Goal: Transaction & Acquisition: Purchase product/service

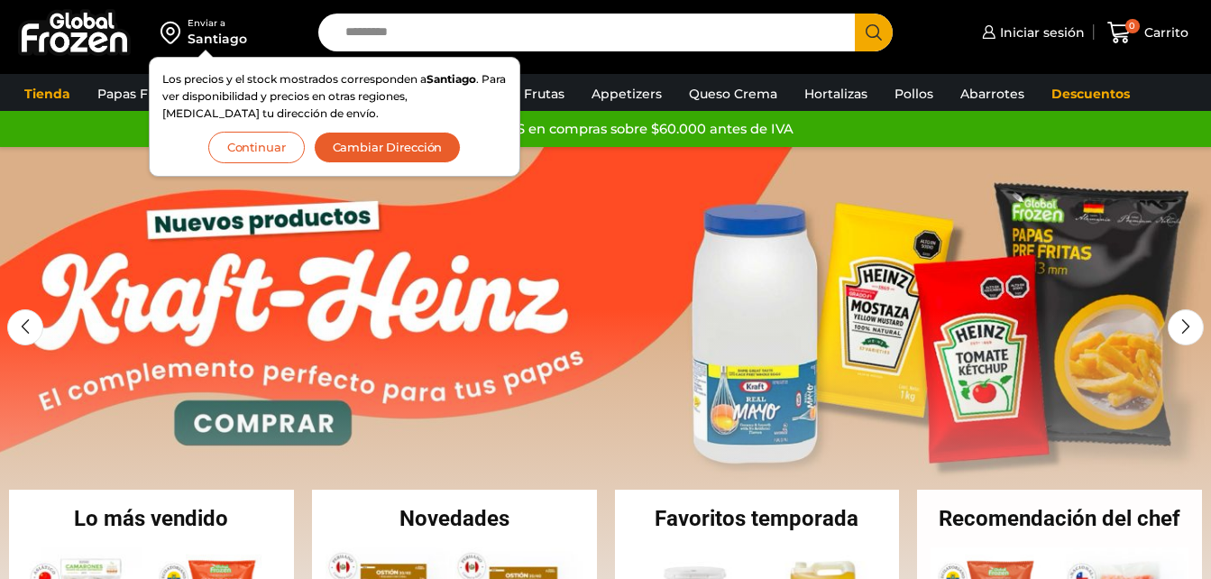
drag, startPoint x: 0, startPoint y: 0, endPoint x: 381, endPoint y: 144, distance: 407.0
click at [381, 144] on button "Cambiar Dirección" at bounding box center [388, 148] width 148 height 32
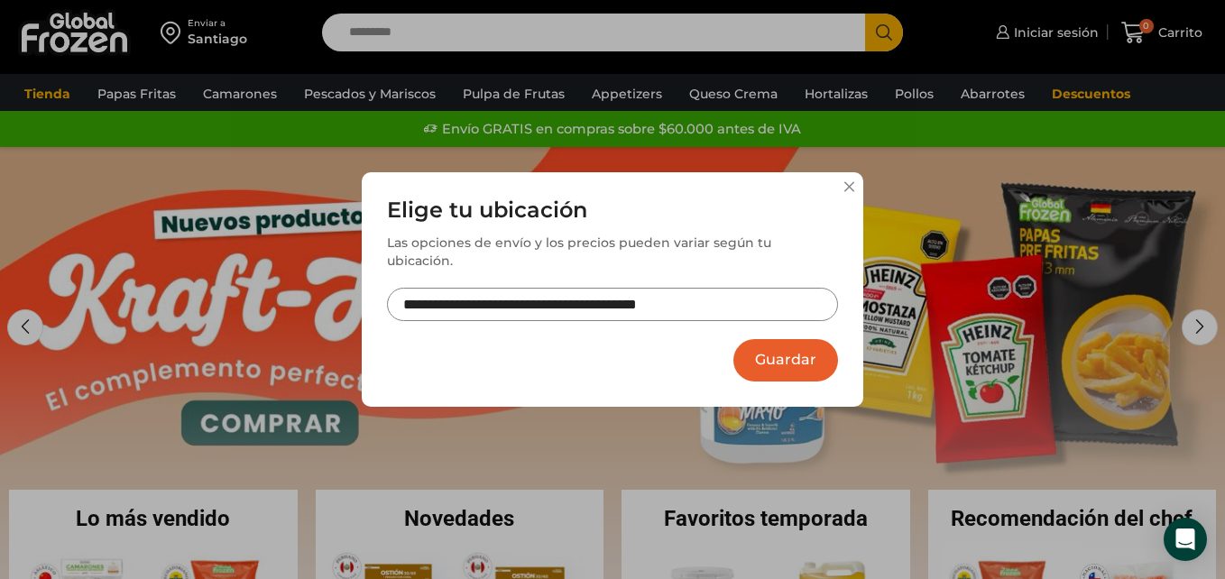
click at [830, 348] on button "Guardar" at bounding box center [785, 360] width 105 height 42
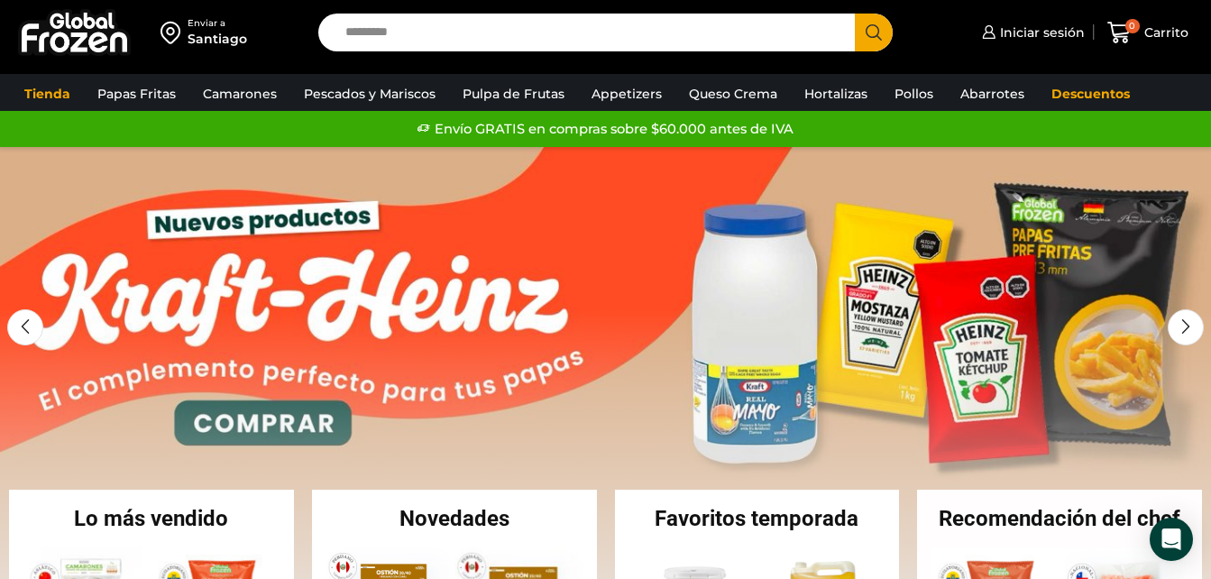
click at [387, 41] on input "Search input" at bounding box center [590, 33] width 509 height 38
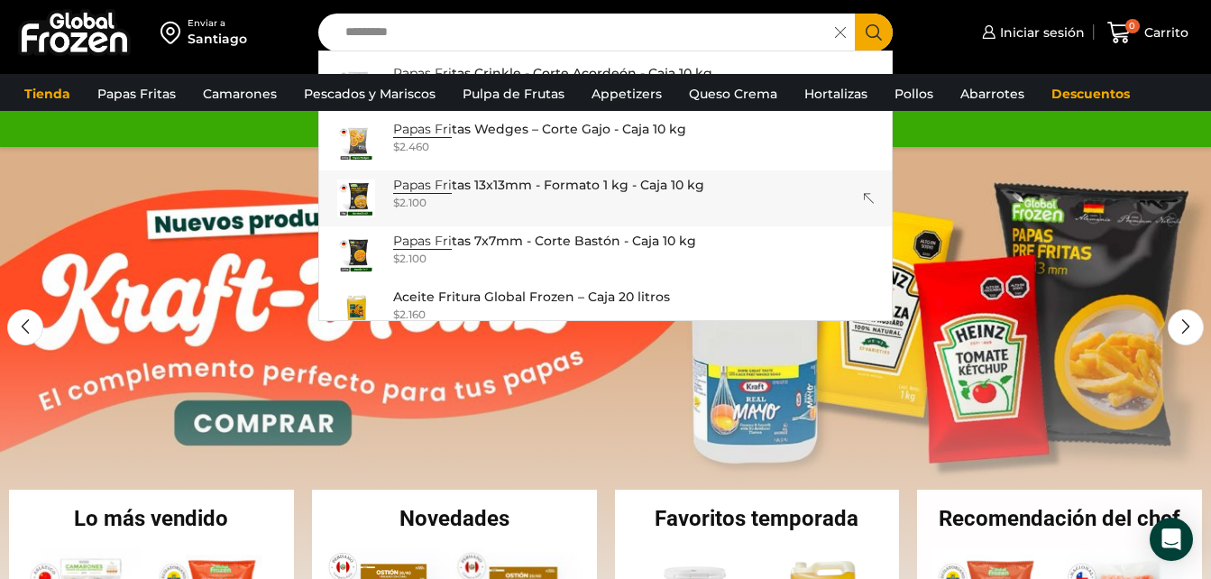
scroll to position [226, 0]
click at [442, 37] on input "*********" at bounding box center [581, 33] width 490 height 38
click at [520, 203] on div "$ 2.100" at bounding box center [546, 201] width 307 height 15
type input "**********"
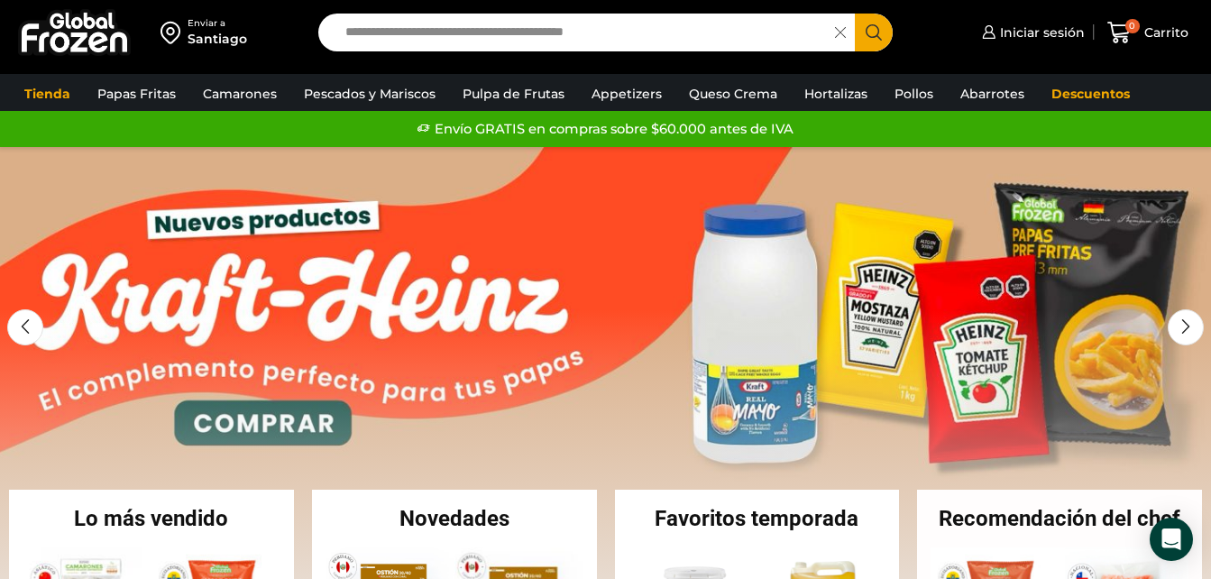
click at [520, 203] on link "1 / 2" at bounding box center [605, 417] width 1211 height 541
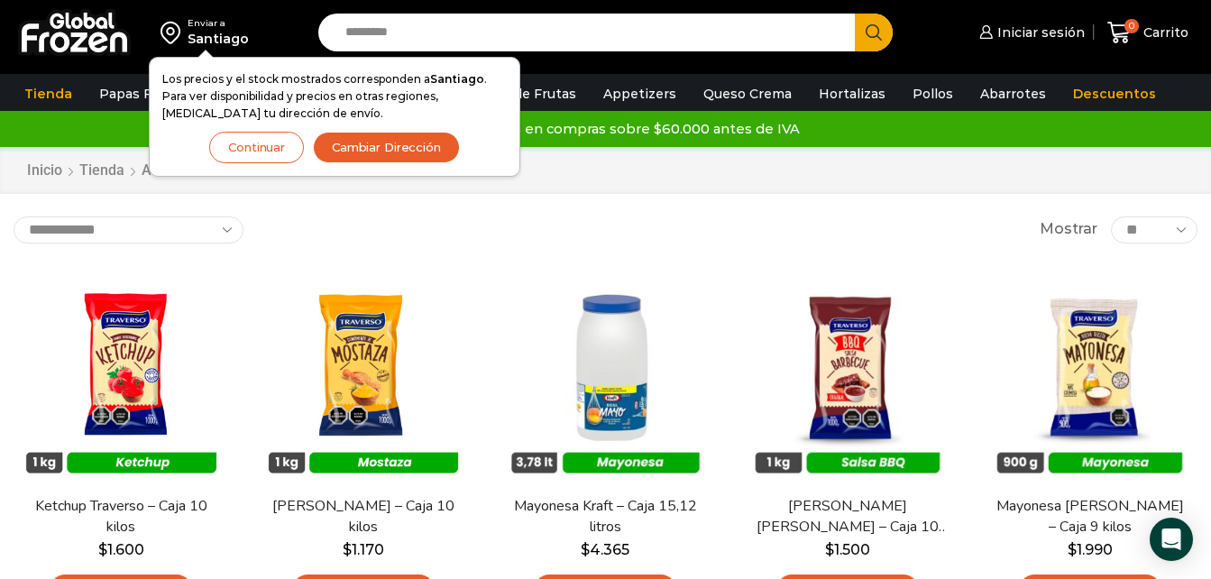
click at [436, 224] on div "**********" at bounding box center [606, 229] width 1184 height 27
drag, startPoint x: 436, startPoint y: 224, endPoint x: 309, endPoint y: 207, distance: 128.2
click at [309, 207] on div "Enviar a Santiago Los precios y el stock mostrados corresponden a Santiago . Pa…" at bounding box center [605, 580] width 1211 height 1160
click at [365, 139] on button "Cambiar Dirección" at bounding box center [386, 148] width 147 height 32
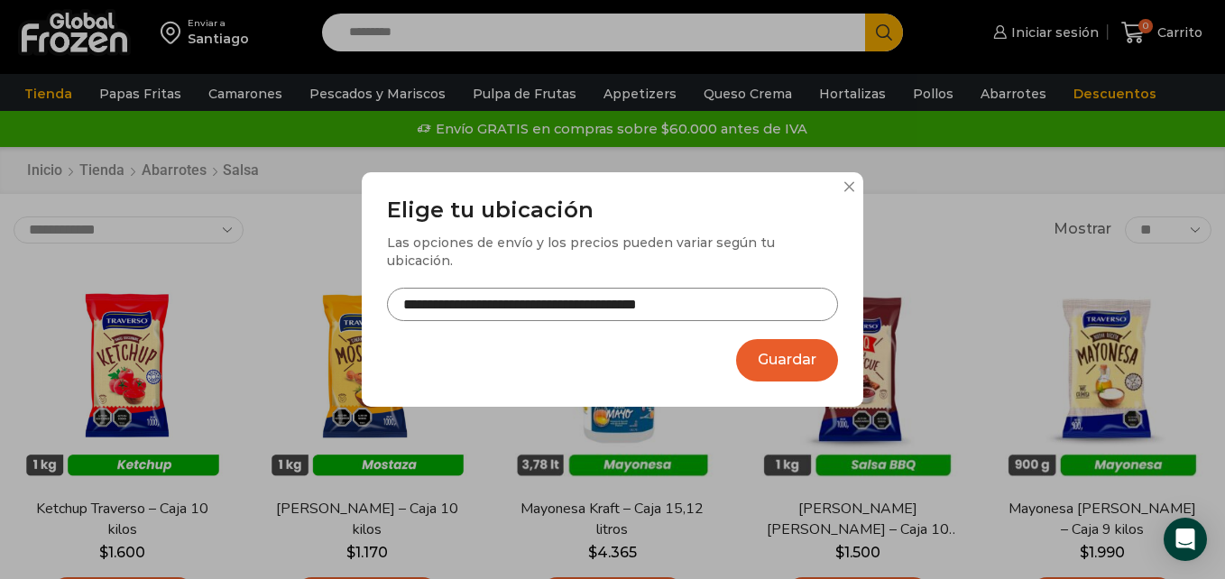
click at [817, 350] on button "Guardar" at bounding box center [787, 360] width 102 height 42
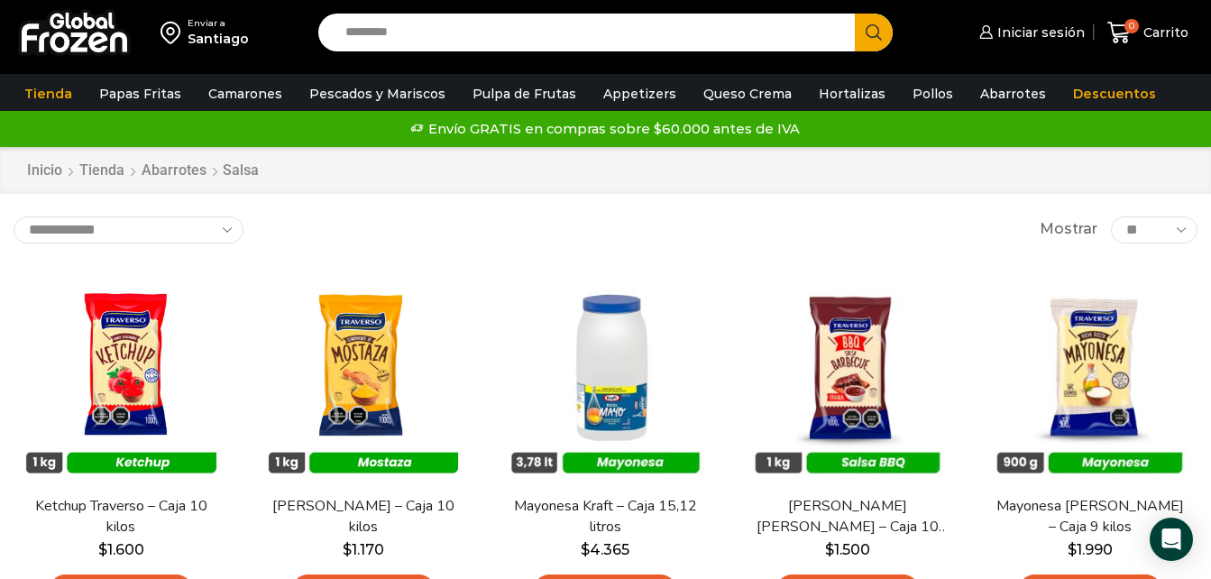
click at [331, 27] on div "Search input Search" at bounding box center [605, 33] width 574 height 38
click at [351, 34] on input "Search input" at bounding box center [590, 33] width 509 height 38
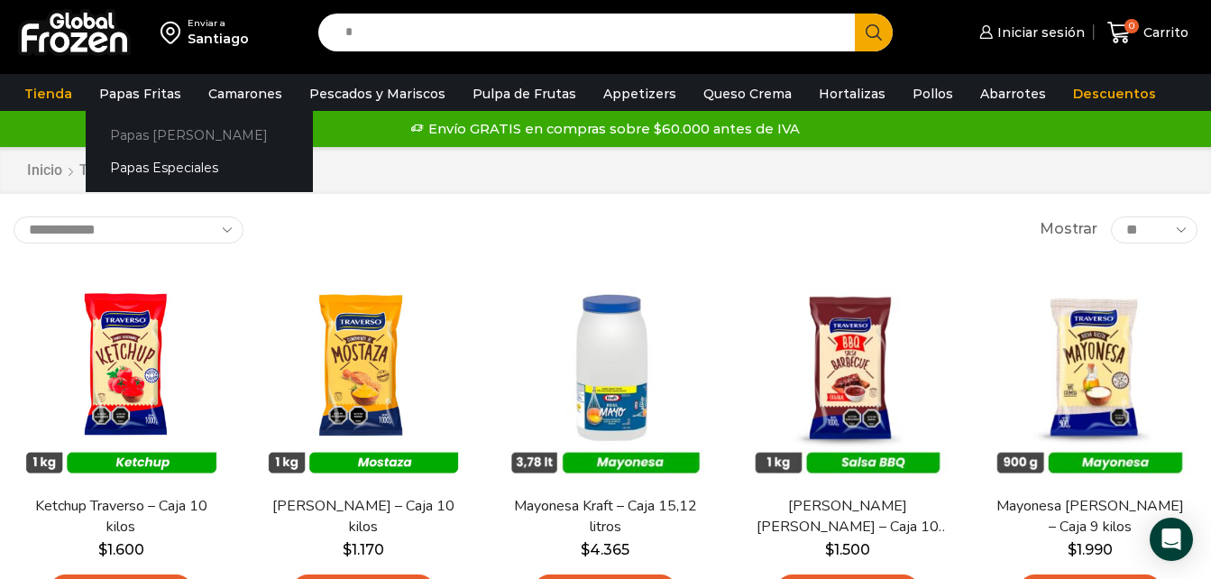
type input "*"
click at [158, 139] on link "Papas [PERSON_NAME]" at bounding box center [199, 134] width 227 height 33
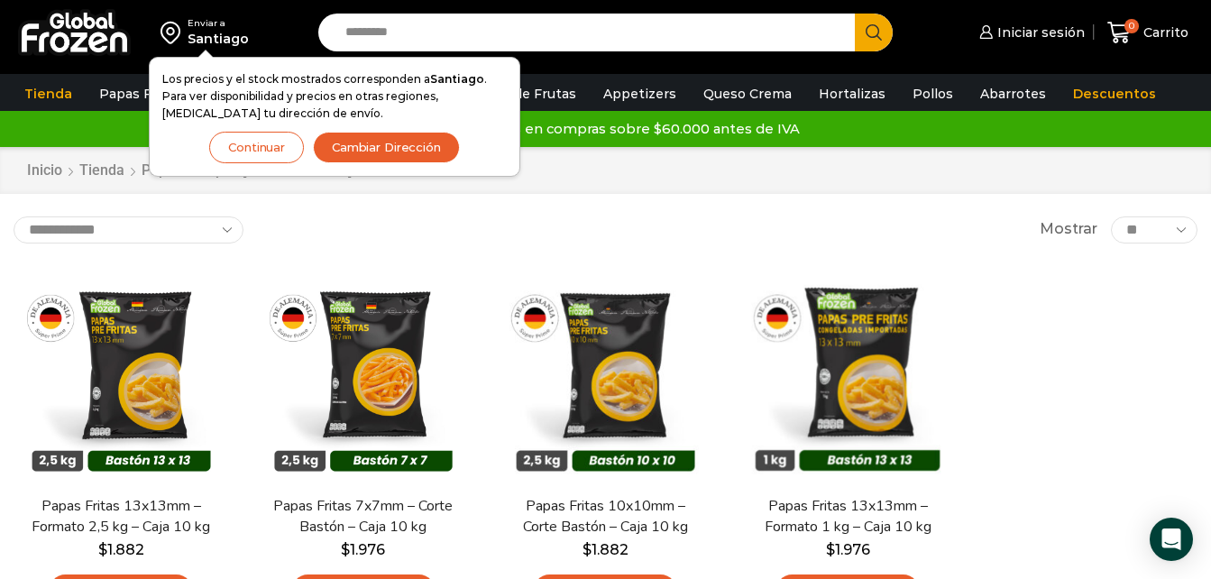
click at [382, 136] on button "Cambiar Dirección" at bounding box center [386, 148] width 147 height 32
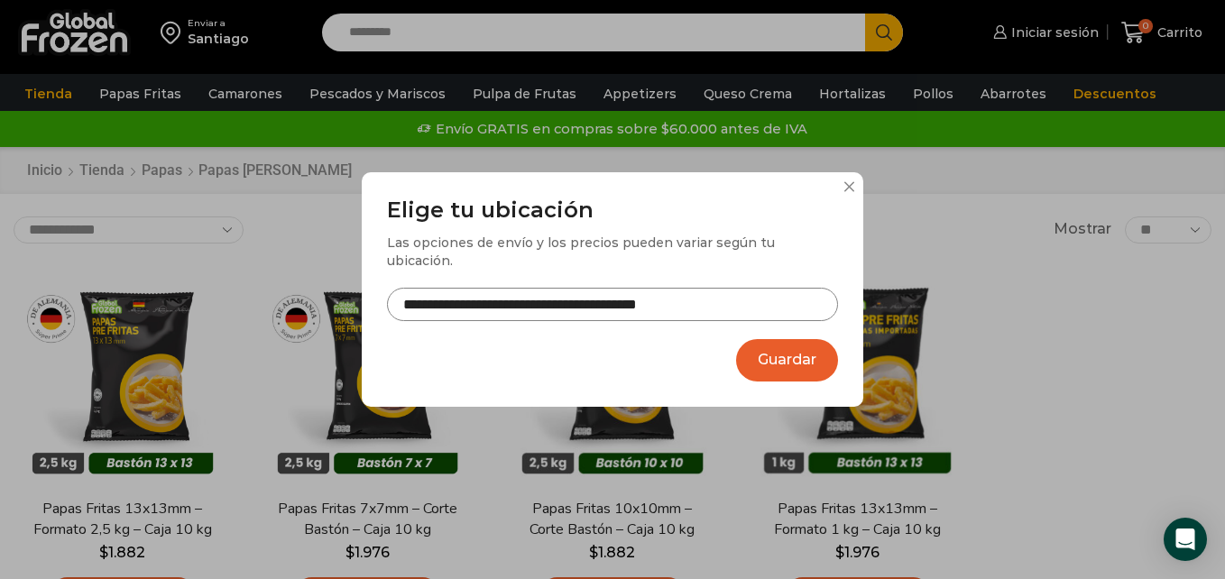
click at [779, 348] on button "Guardar" at bounding box center [787, 360] width 102 height 42
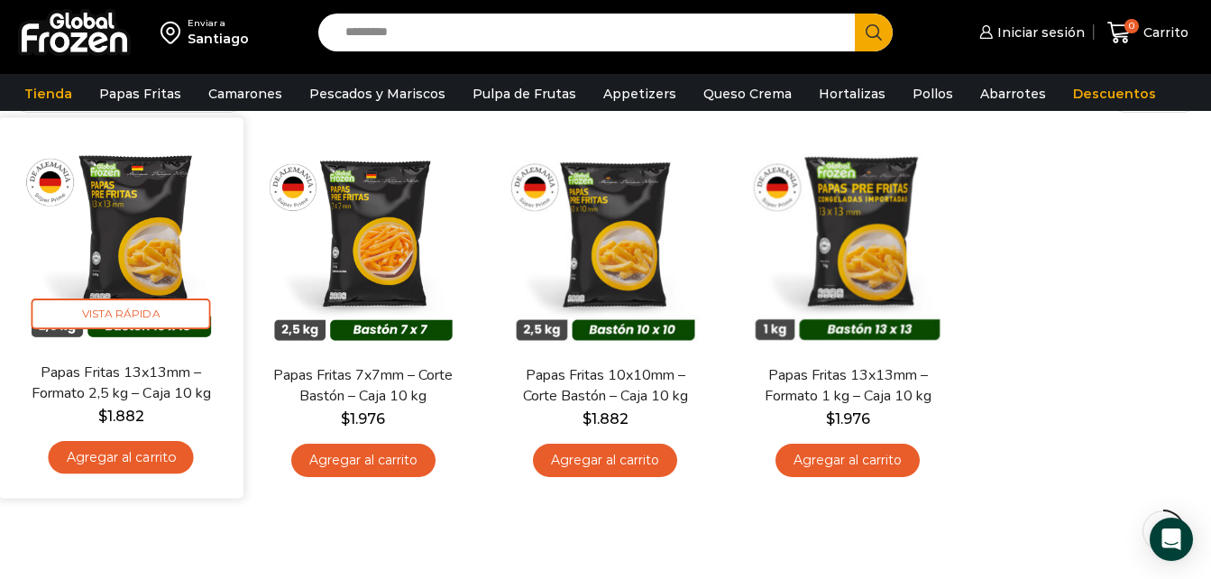
scroll to position [149, 0]
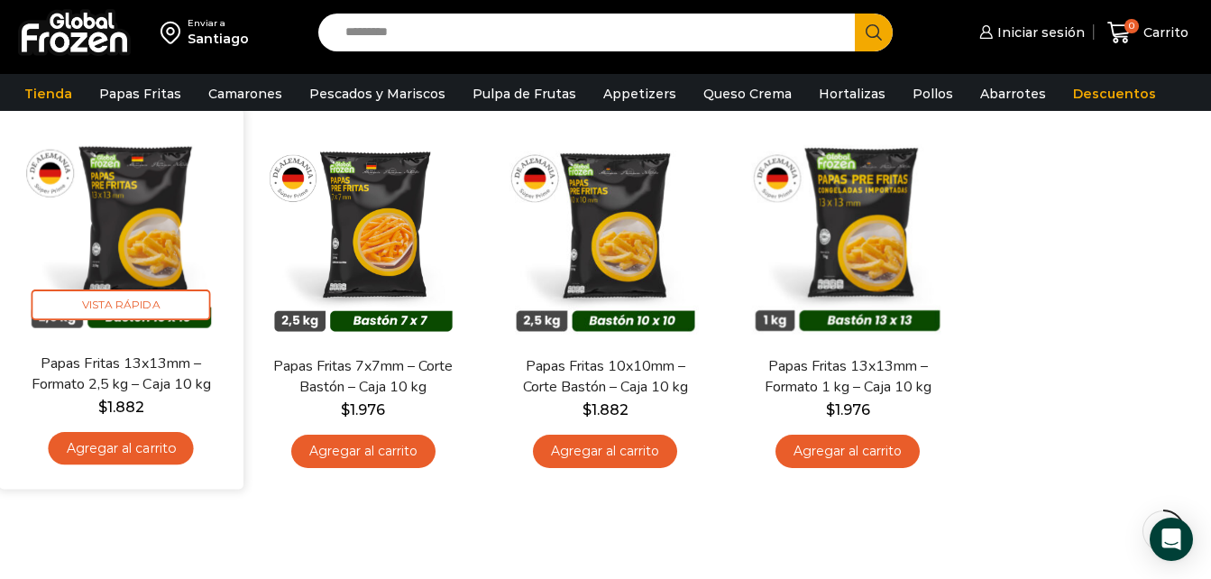
click at [155, 451] on link "Agregar al carrito" at bounding box center [121, 447] width 145 height 33
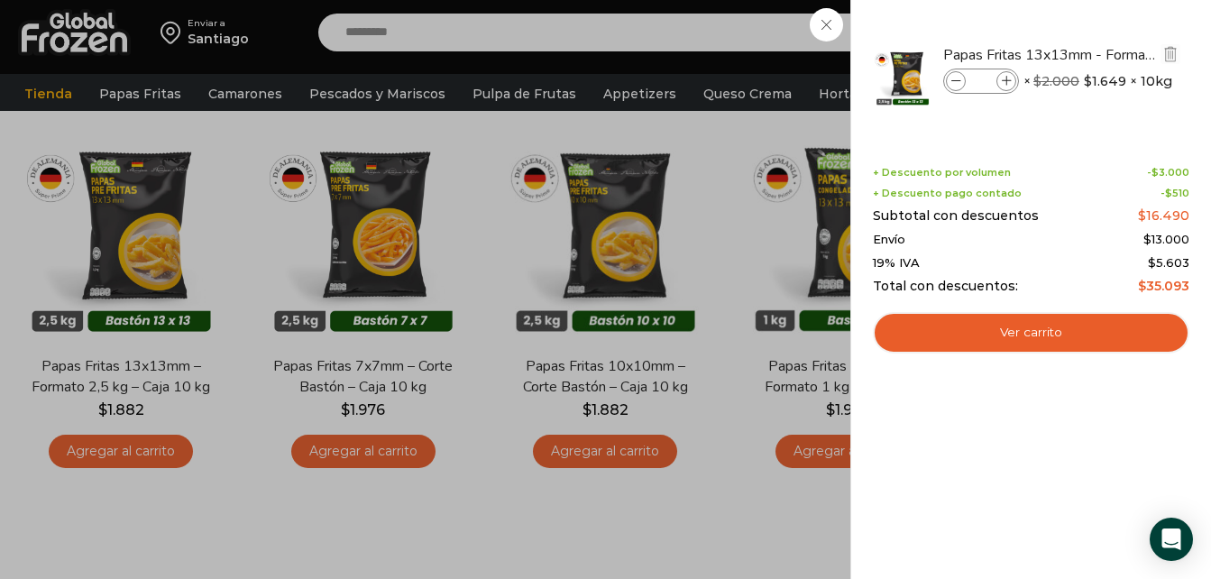
click at [1007, 82] on icon at bounding box center [1007, 82] width 10 height 10
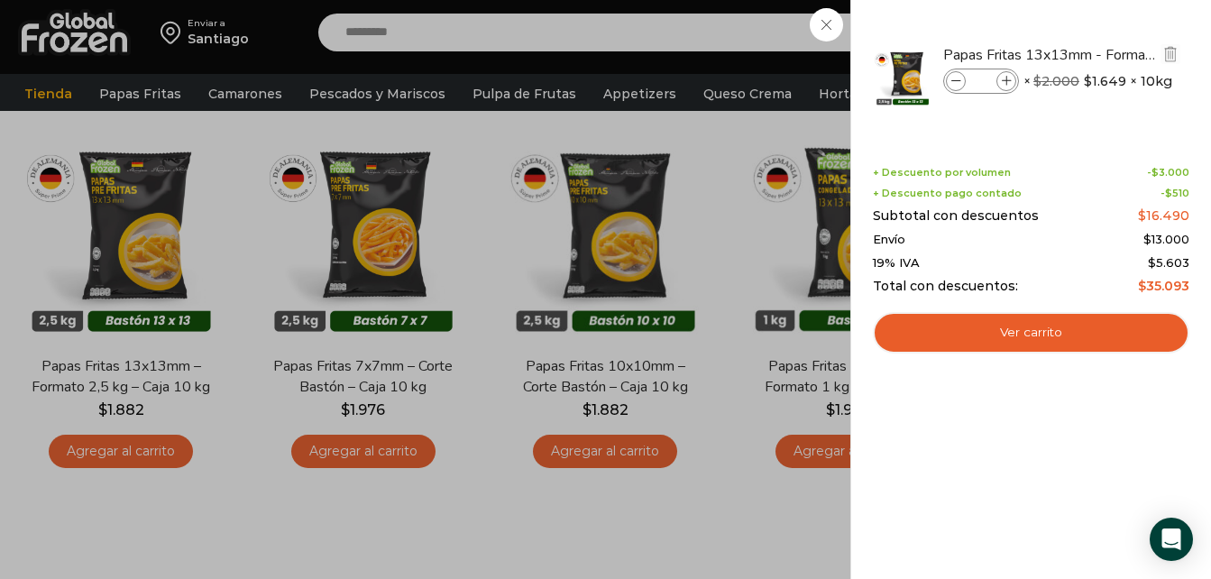
click at [1007, 82] on icon at bounding box center [1007, 82] width 10 height 10
type input "**"
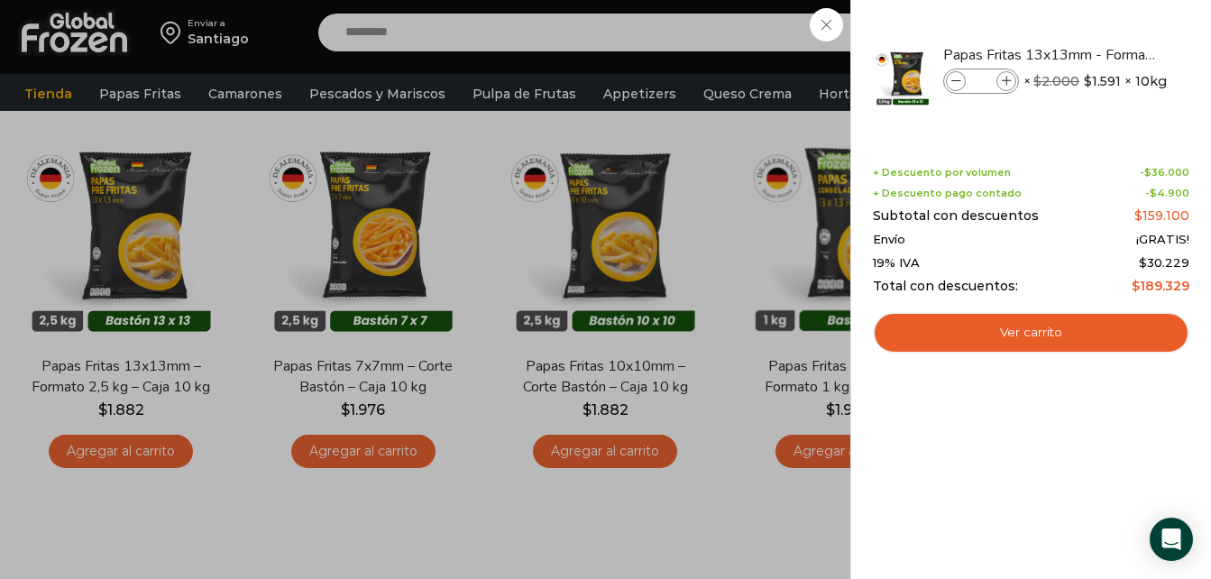
click at [1103, 35] on div "10 Carrito 10 10 Shopping Cart" at bounding box center [1148, 33] width 90 height 42
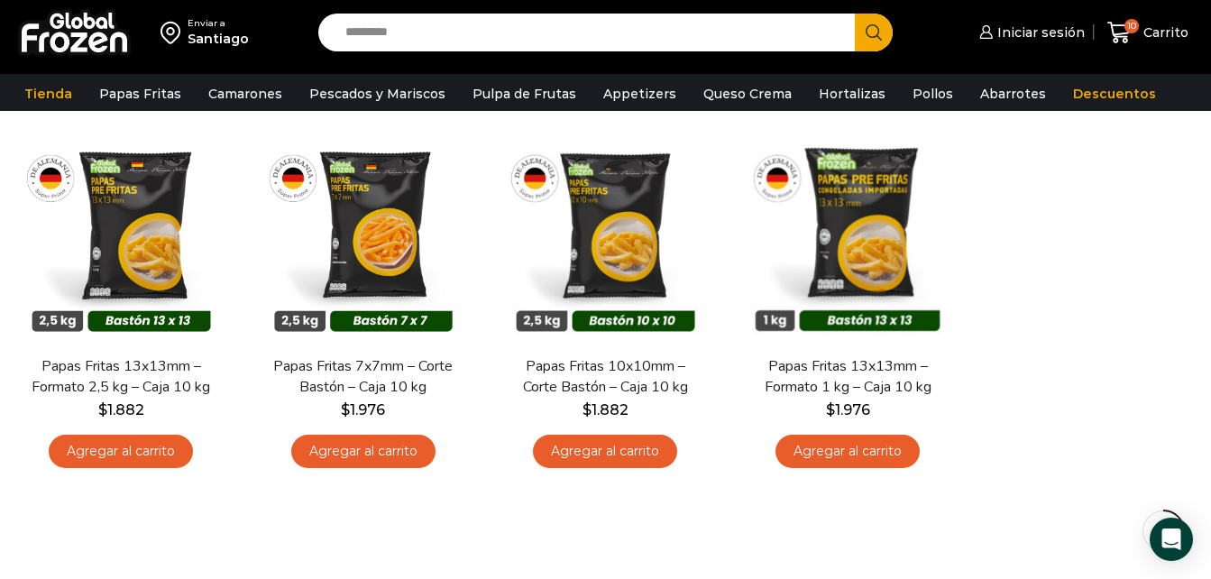
click at [433, 35] on input "Search input" at bounding box center [590, 33] width 509 height 38
type input "****"
click at [855, 14] on button "Search" at bounding box center [874, 33] width 38 height 38
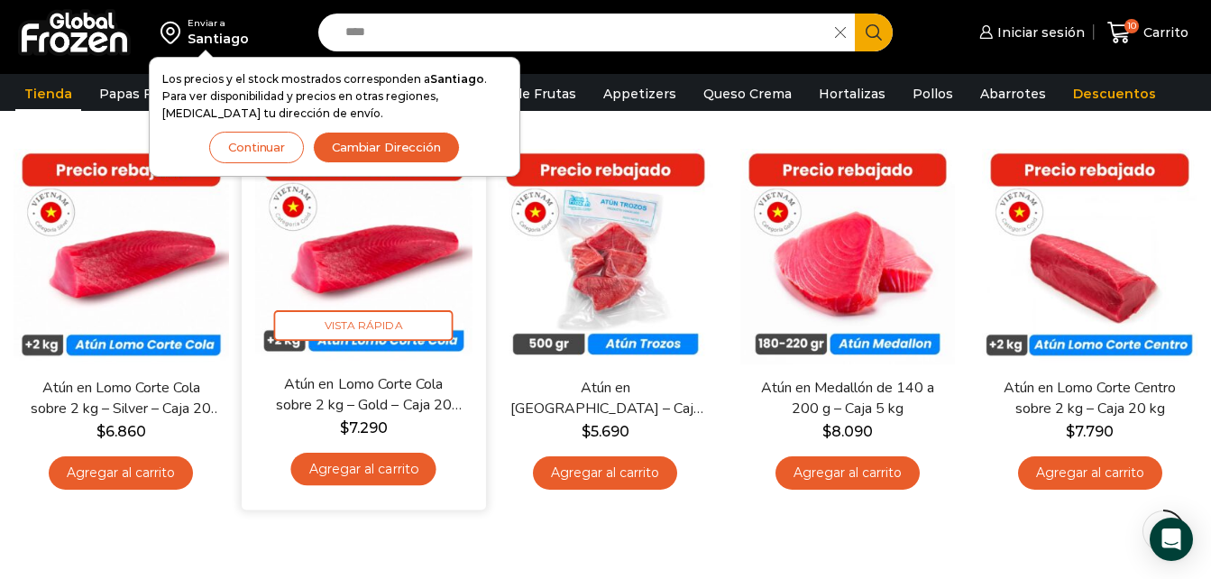
scroll to position [245, 0]
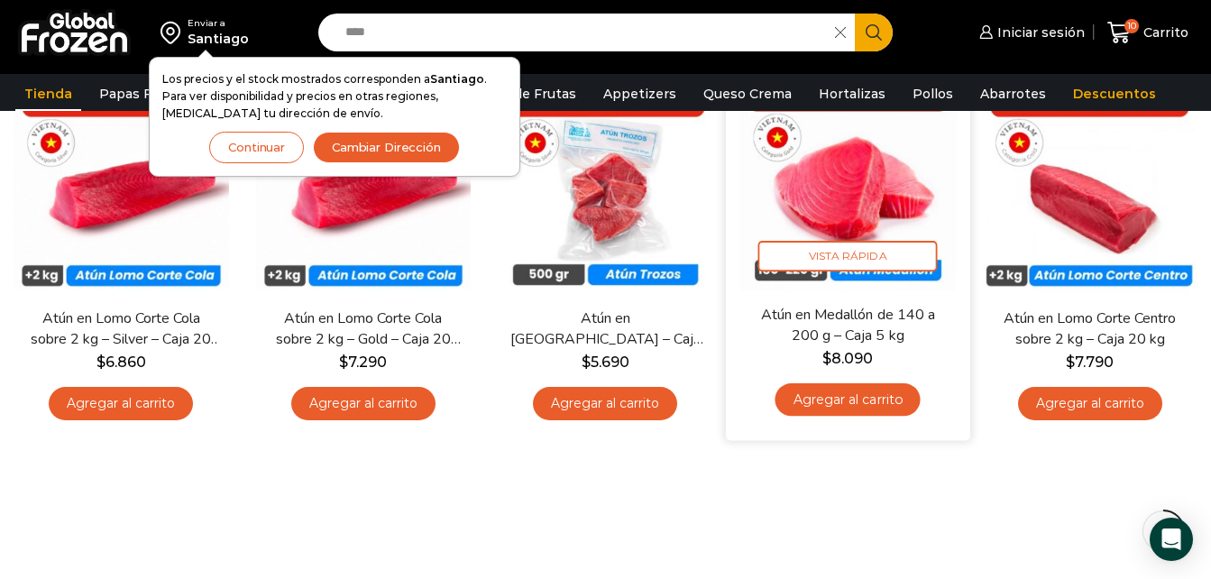
click at [845, 410] on link "Agregar al carrito" at bounding box center [847, 399] width 145 height 33
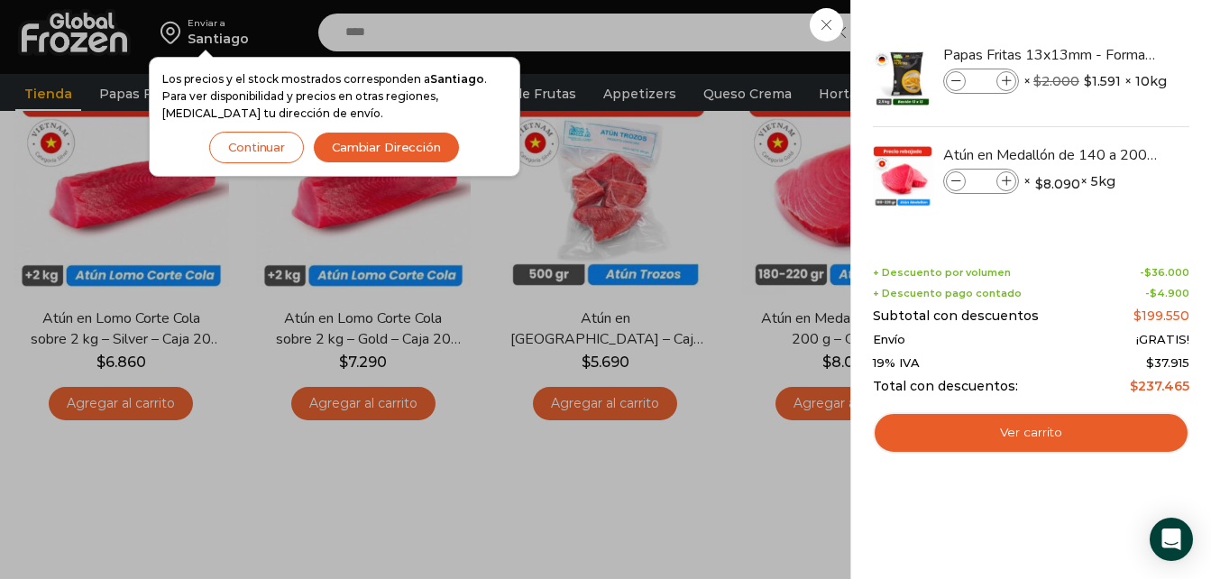
click at [1103, 54] on div "11 Carrito 11 11 Shopping Cart" at bounding box center [1148, 33] width 90 height 42
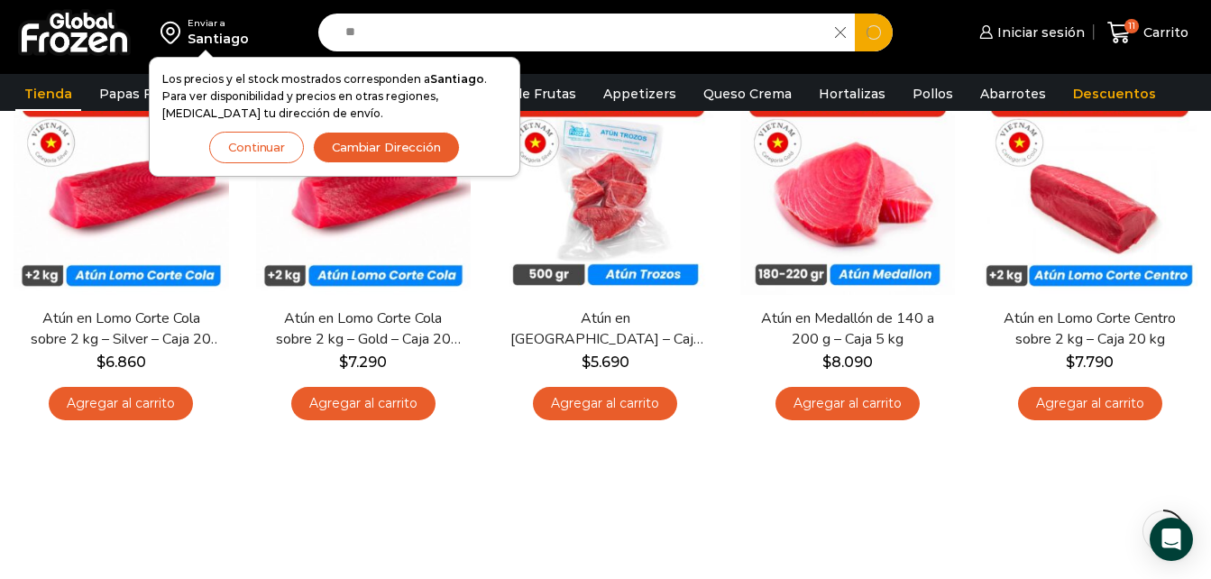
type input "*"
click at [855, 14] on button "Search" at bounding box center [874, 33] width 38 height 38
click at [367, 139] on button "Cambiar Dirección" at bounding box center [386, 148] width 147 height 32
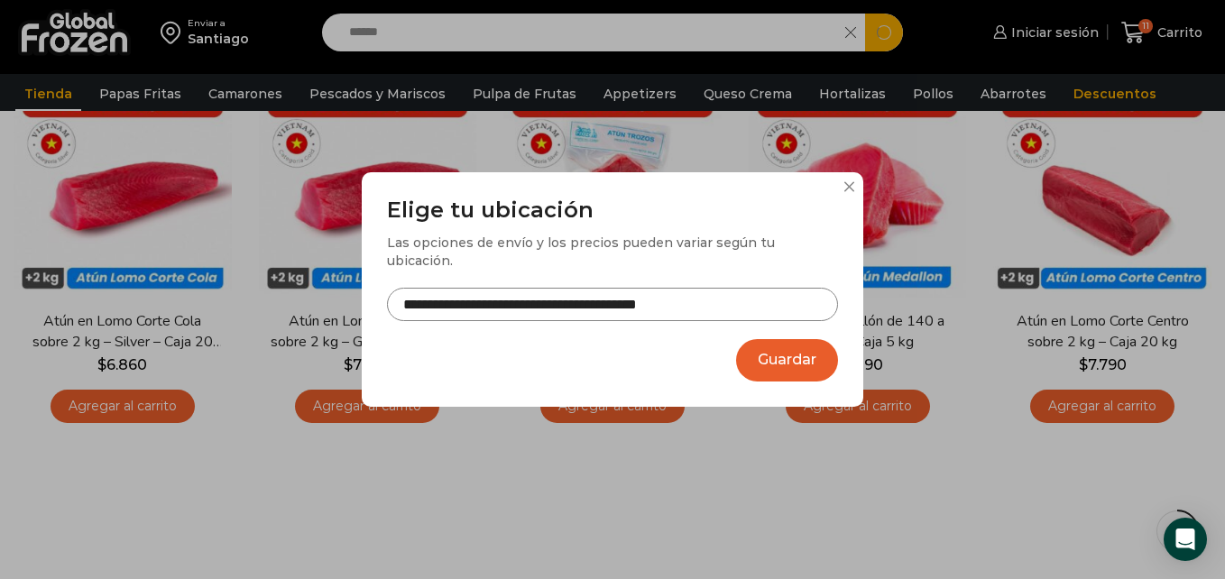
click at [812, 347] on button "Guardar" at bounding box center [787, 360] width 102 height 42
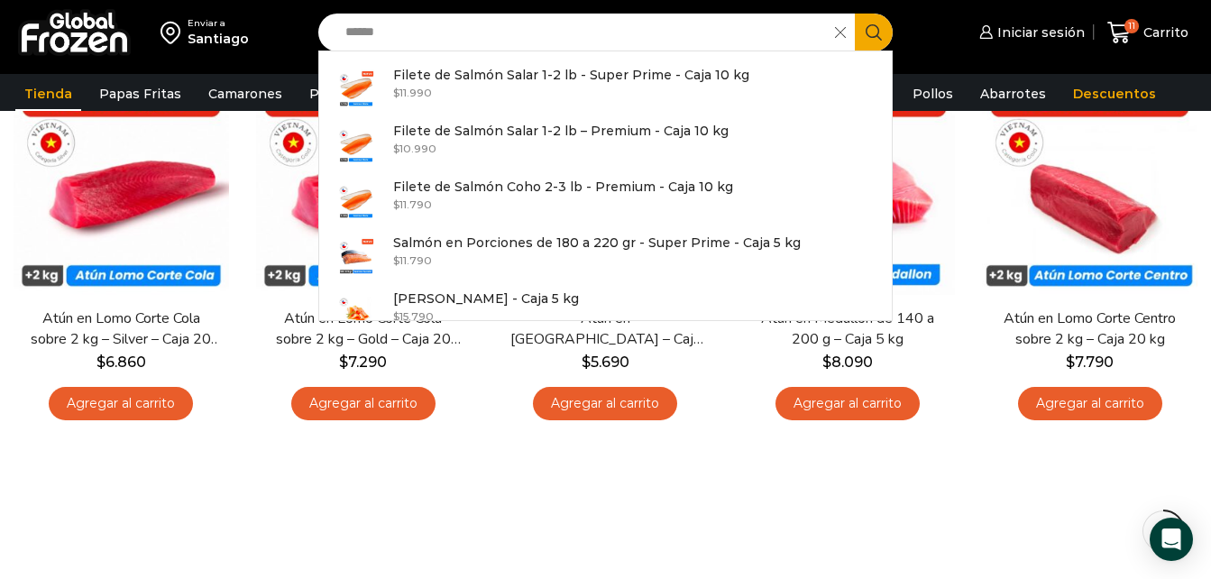
click at [872, 32] on icon "Search button" at bounding box center [874, 32] width 16 height 16
click at [862, 37] on button "Search" at bounding box center [874, 33] width 38 height 38
click at [665, 38] on input "******" at bounding box center [581, 33] width 490 height 38
click at [501, 429] on div "En stock Vista Rápida Atún en Trozos – Caja 10 kg $ 5.690 Agregar al carrito" at bounding box center [604, 250] width 243 height 381
click at [526, 41] on input "******" at bounding box center [581, 33] width 490 height 38
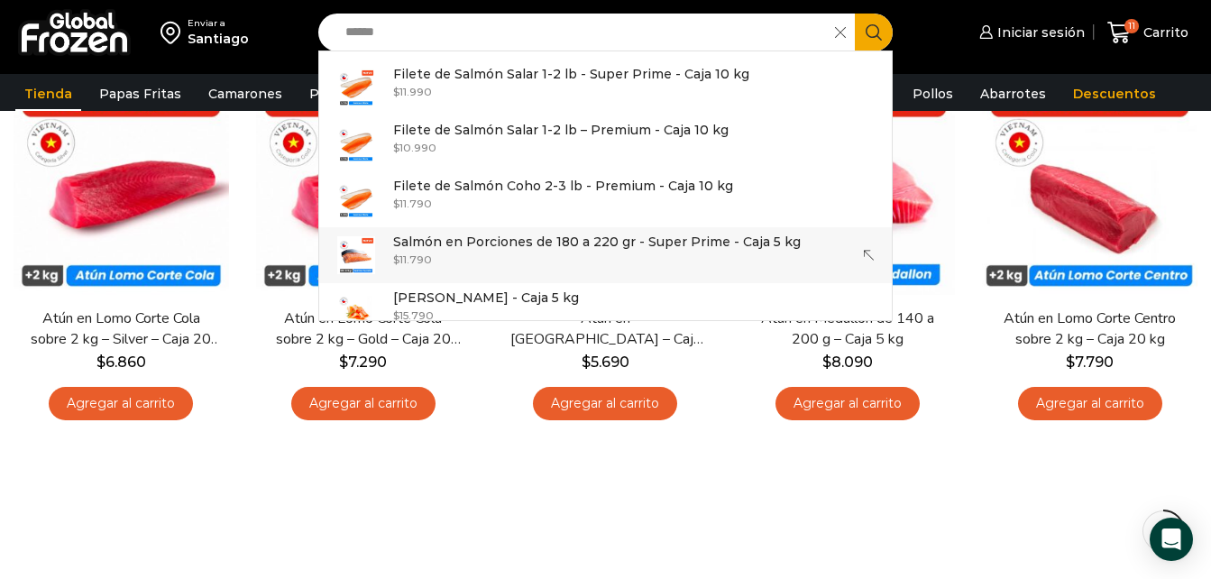
scroll to position [0, 0]
click at [638, 137] on p "Filete de Salmón Salar 1-2 lb – Premium - Caja 10 kg" at bounding box center [560, 131] width 335 height 20
type input "**********"
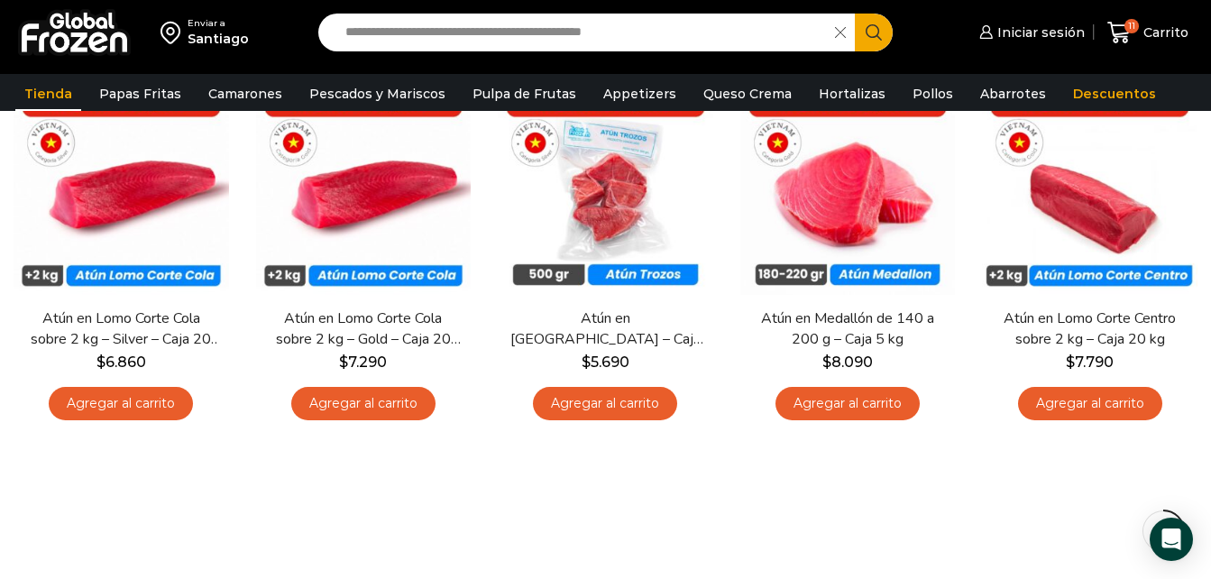
click at [870, 24] on icon "Search button" at bounding box center [874, 32] width 16 height 16
click at [723, 23] on input "**********" at bounding box center [581, 33] width 490 height 38
click at [668, 491] on div "**********" at bounding box center [605, 264] width 1211 height 569
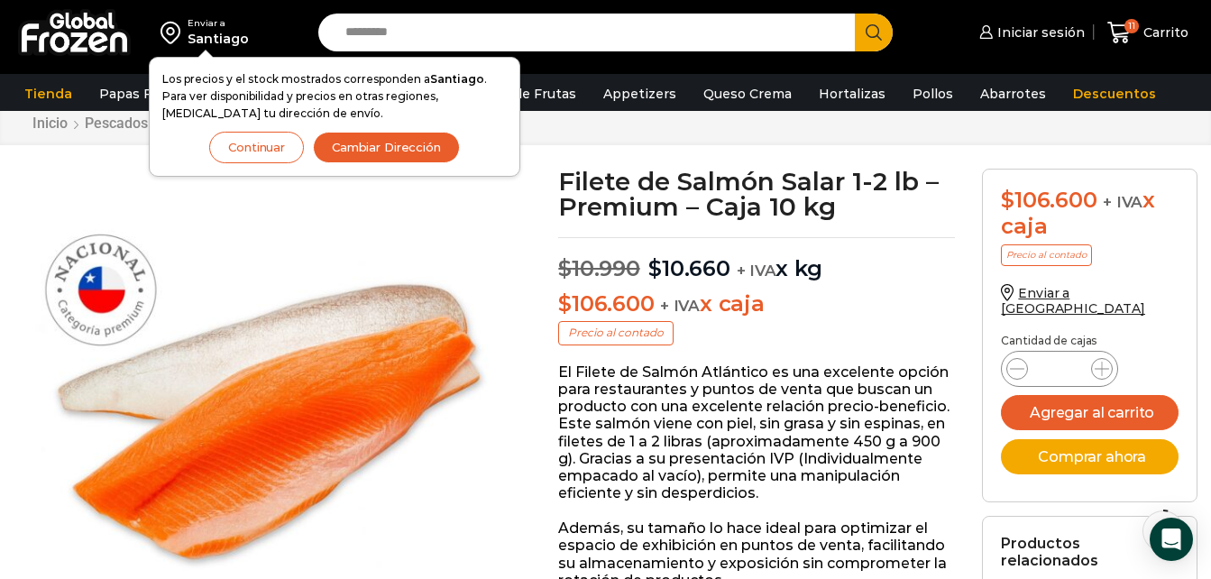
scroll to position [58, 0]
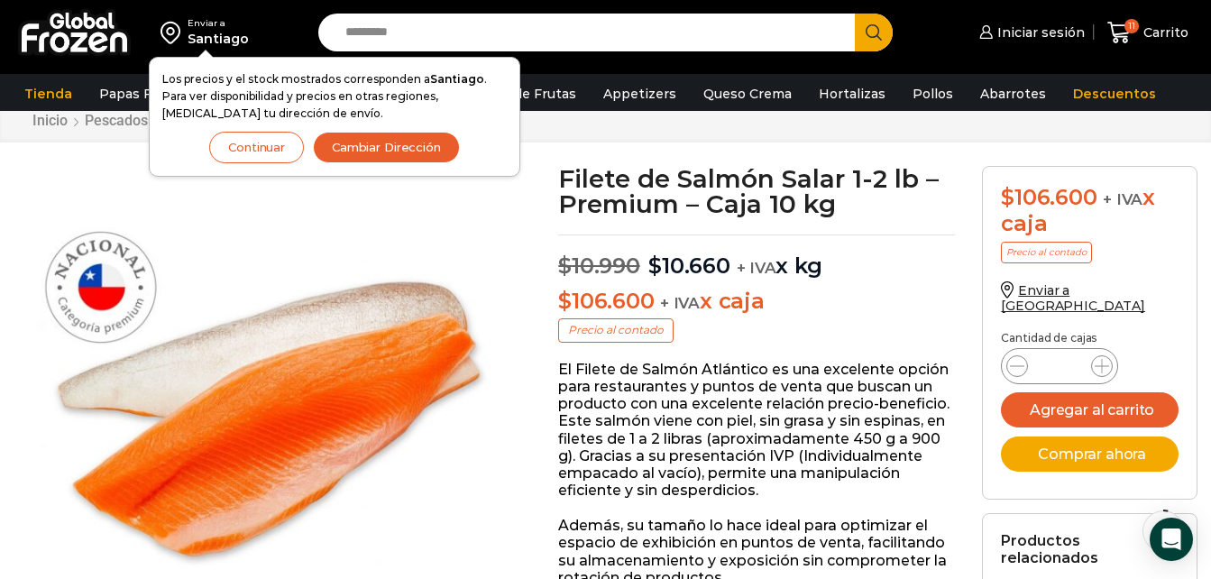
click at [518, 299] on img at bounding box center [268, 420] width 508 height 508
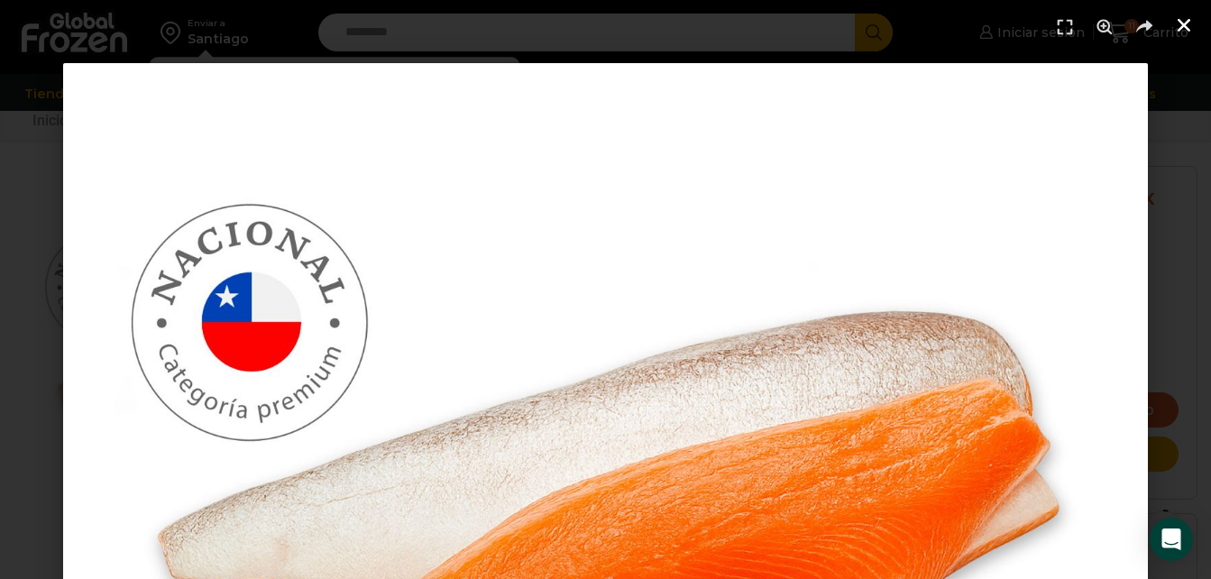
click at [1192, 16] on icon "Cerrar (Esc)" at bounding box center [1184, 25] width 18 height 18
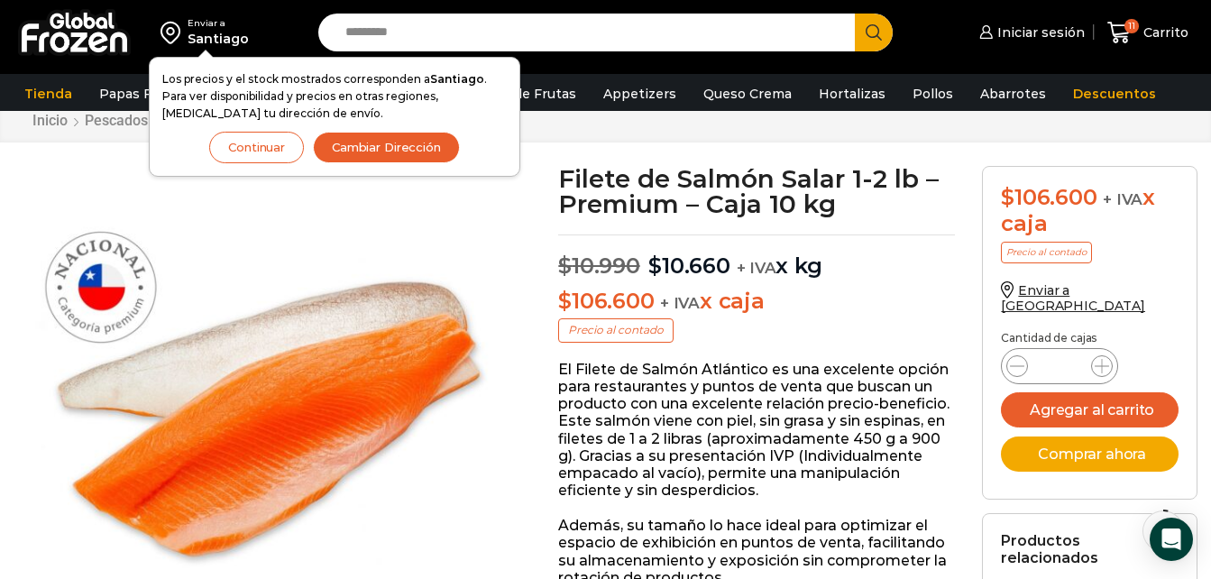
click at [543, 412] on div "Pasa el mouse por encima de la imagen para aplicar zoom Filete de Salmón Salar …" at bounding box center [272, 444] width 545 height 556
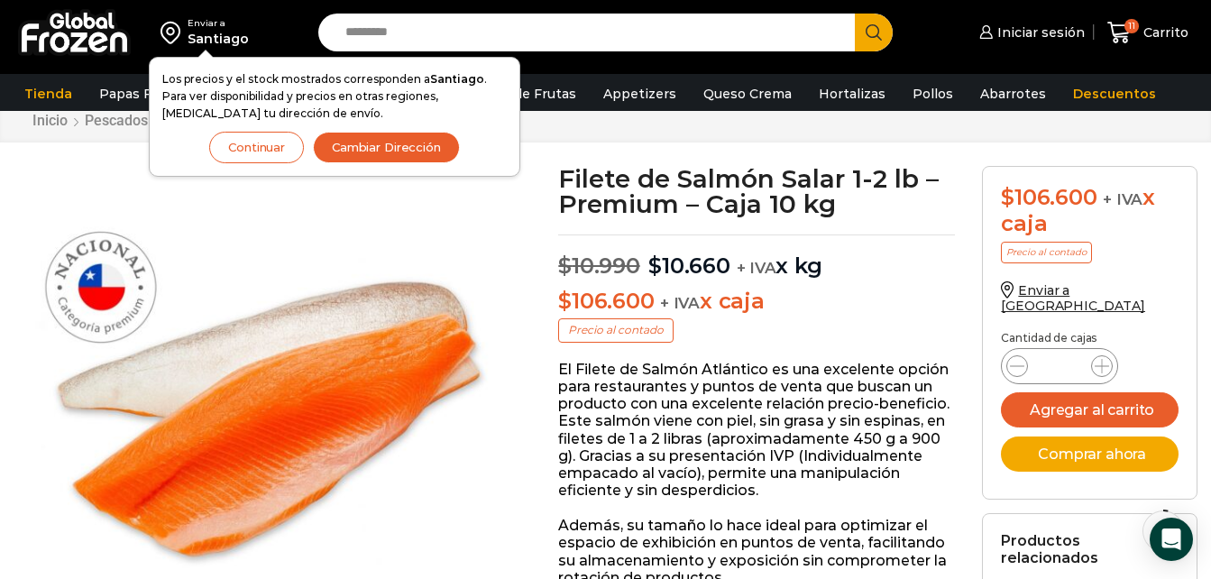
click at [1066, 392] on button "Agregar al carrito" at bounding box center [1090, 409] width 178 height 35
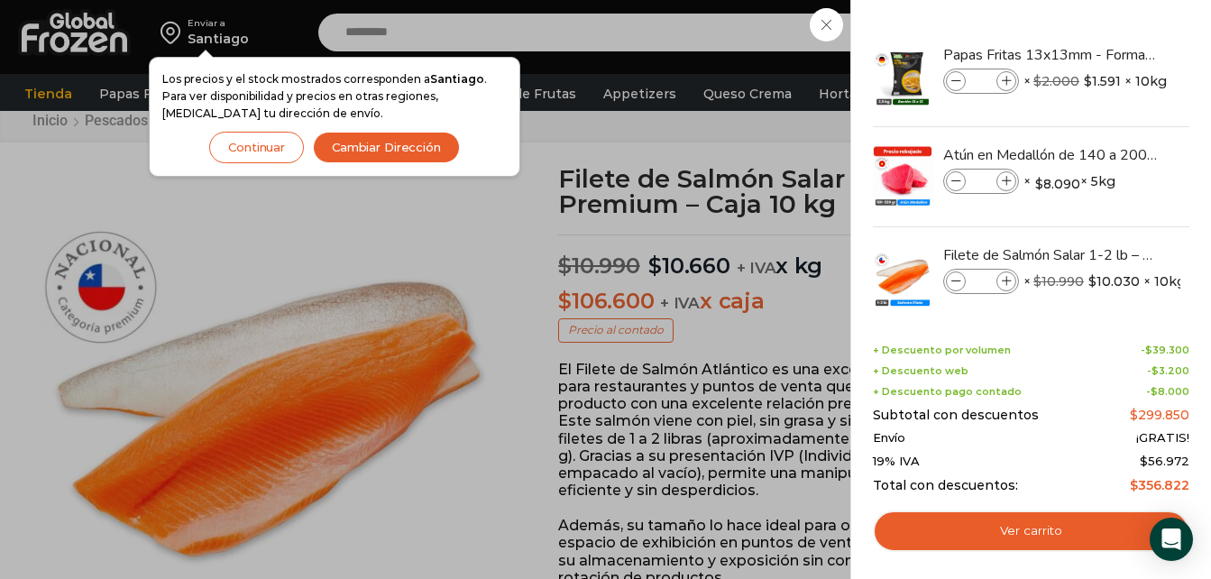
click at [1103, 54] on div "12 [GEOGRAPHIC_DATA] 12 12 Shopping Cart" at bounding box center [1148, 33] width 90 height 42
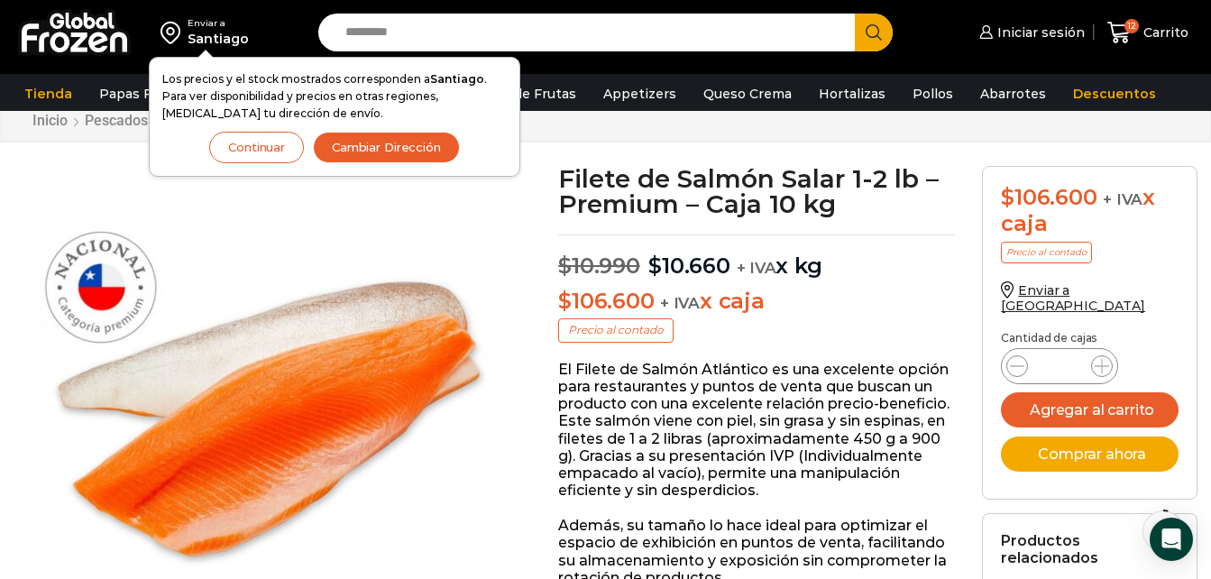
click at [405, 151] on button "Cambiar Dirección" at bounding box center [386, 148] width 147 height 32
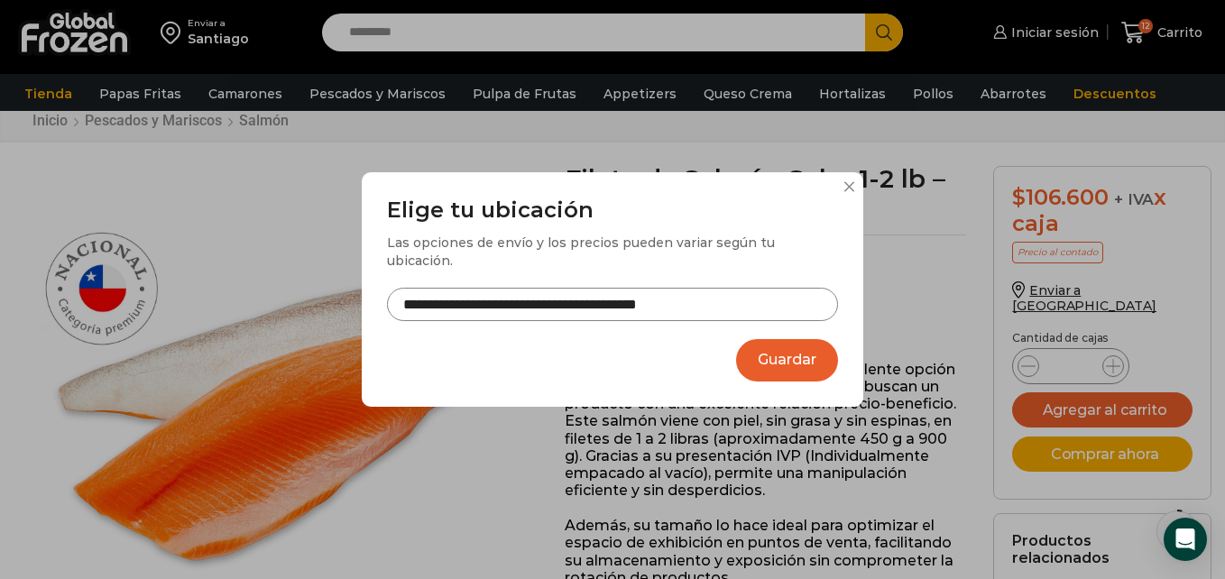
click at [800, 342] on button "Guardar" at bounding box center [787, 360] width 102 height 42
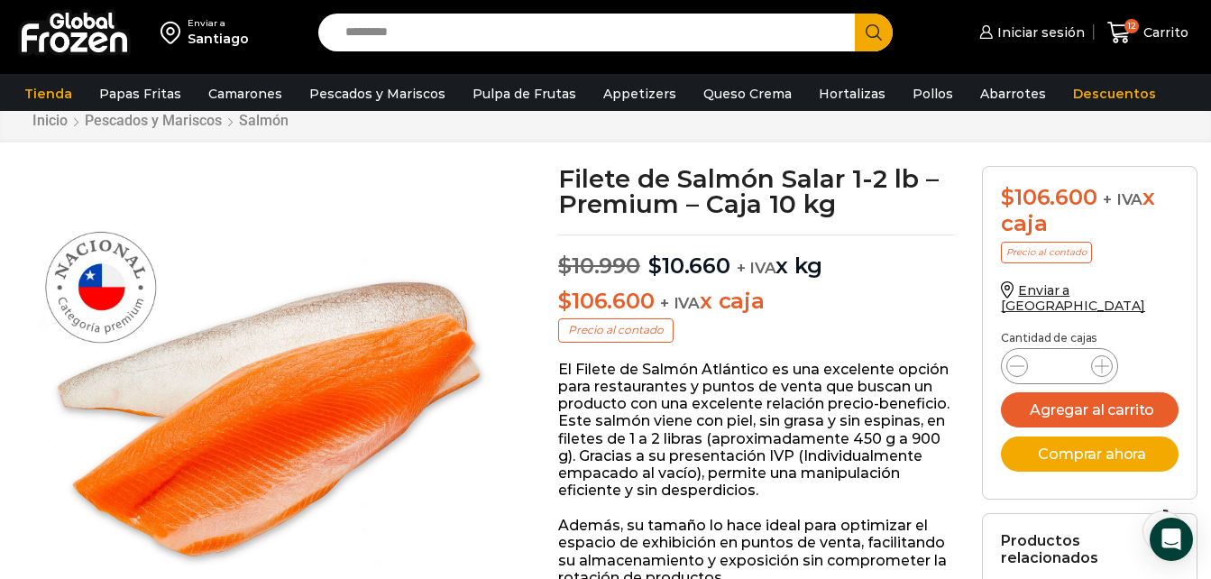
click at [459, 434] on img at bounding box center [268, 420] width 508 height 508
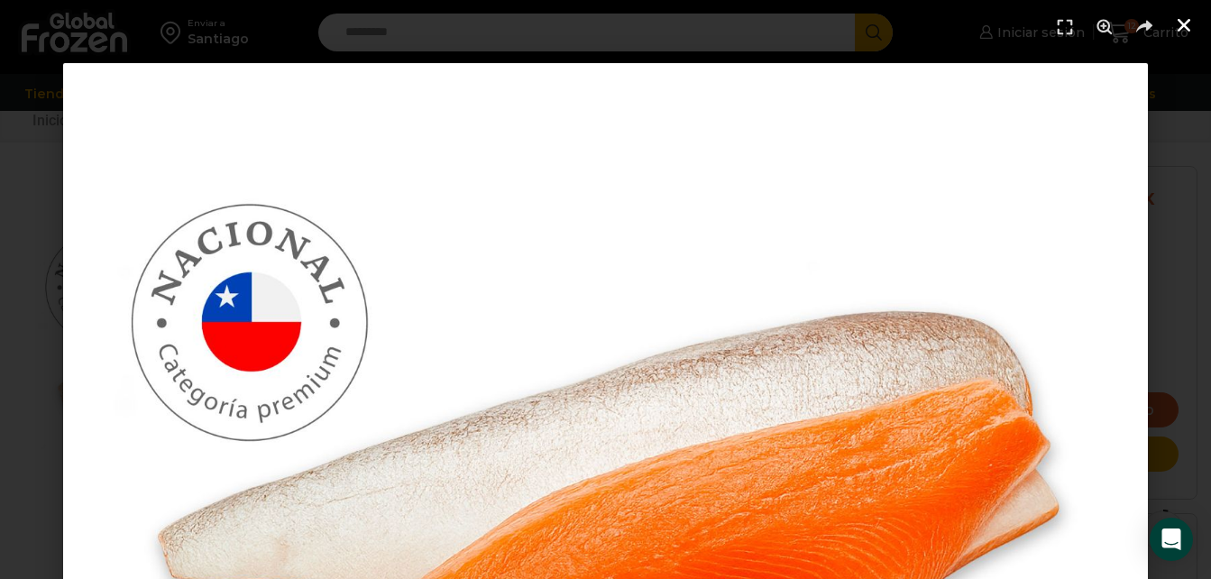
click at [1188, 27] on icon "Cerrar (Esc)" at bounding box center [1184, 25] width 18 height 18
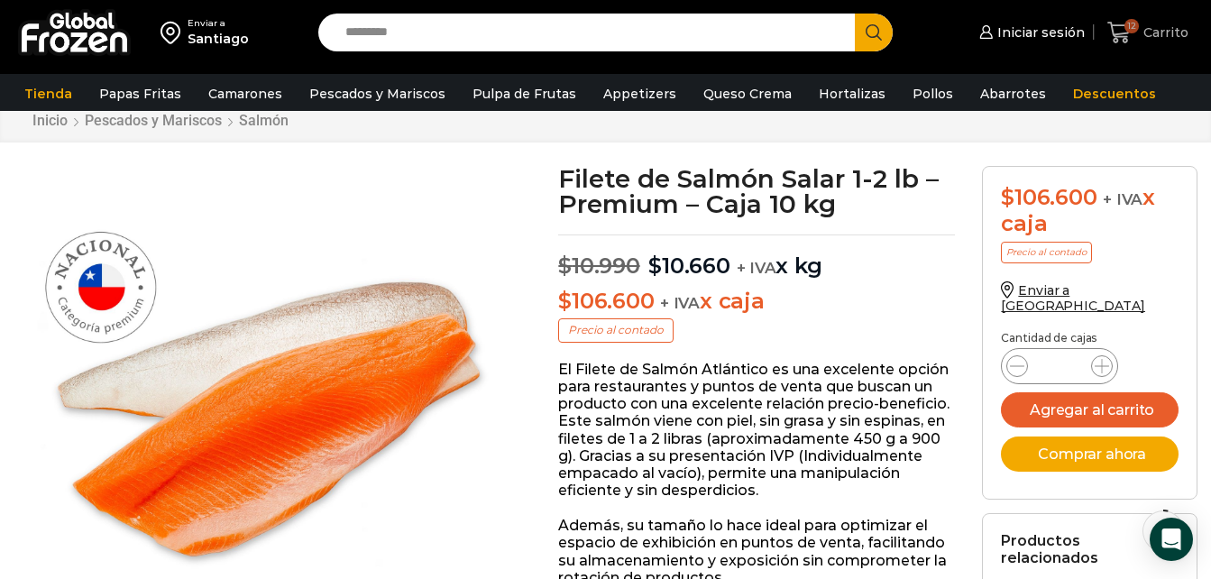
click at [1146, 23] on span "Carrito" at bounding box center [1164, 32] width 50 height 18
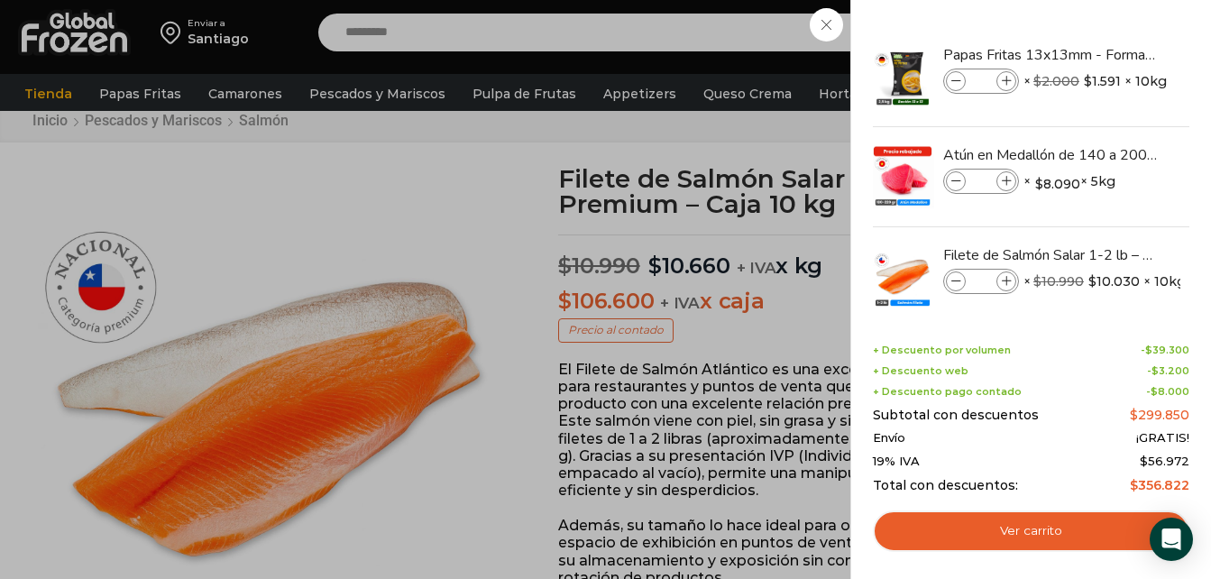
click at [1103, 54] on div "12 Carrito 12 12 Shopping Cart" at bounding box center [1148, 33] width 90 height 42
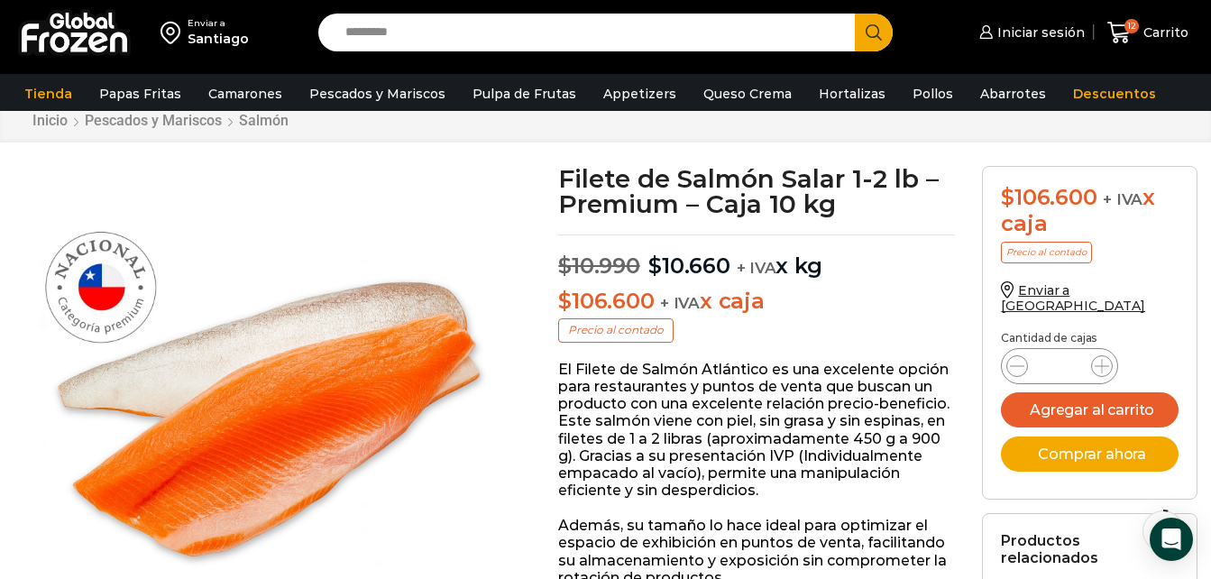
click at [361, 36] on input "Search input" at bounding box center [590, 33] width 509 height 38
click at [1160, 41] on span "12 Carrito" at bounding box center [1147, 33] width 81 height 24
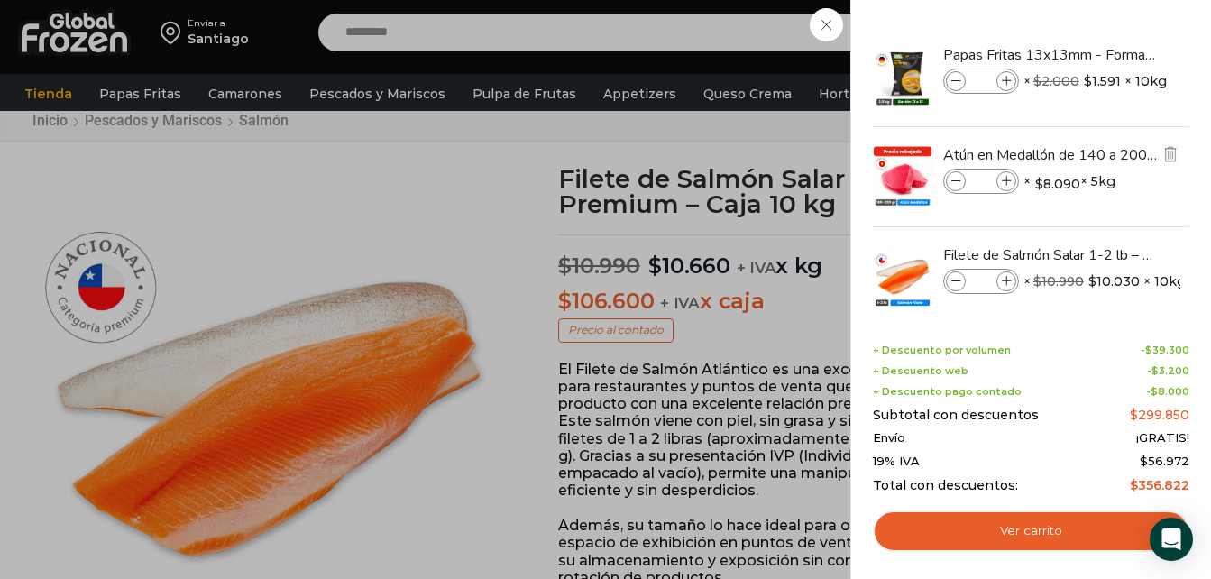
scroll to position [23, 0]
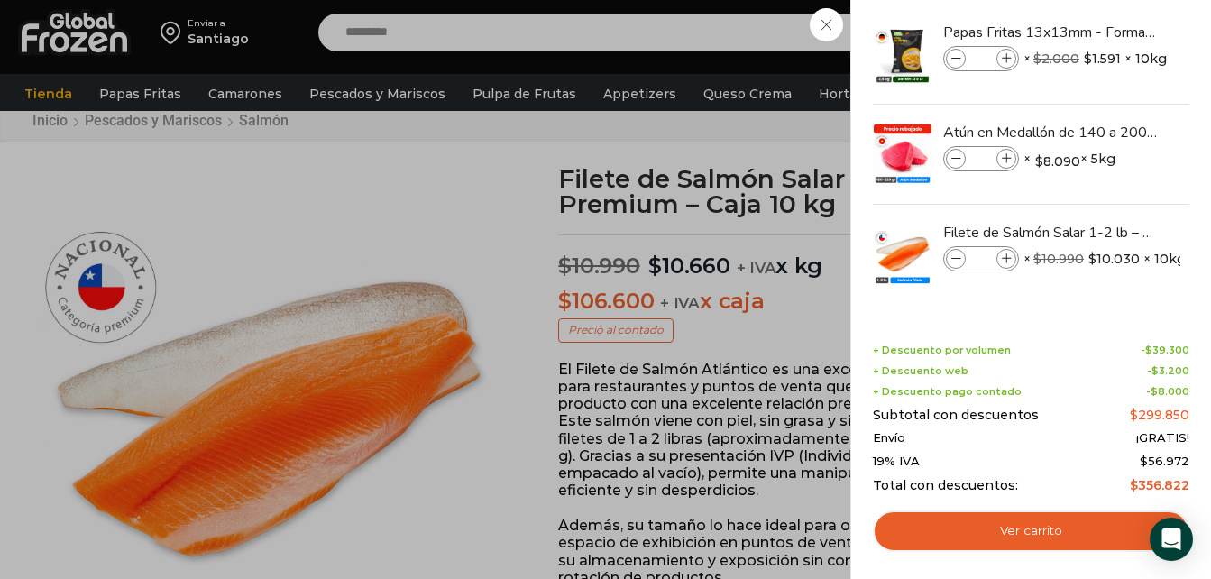
click at [1103, 49] on div "12 Carrito 12 12 Shopping Cart" at bounding box center [1148, 33] width 90 height 42
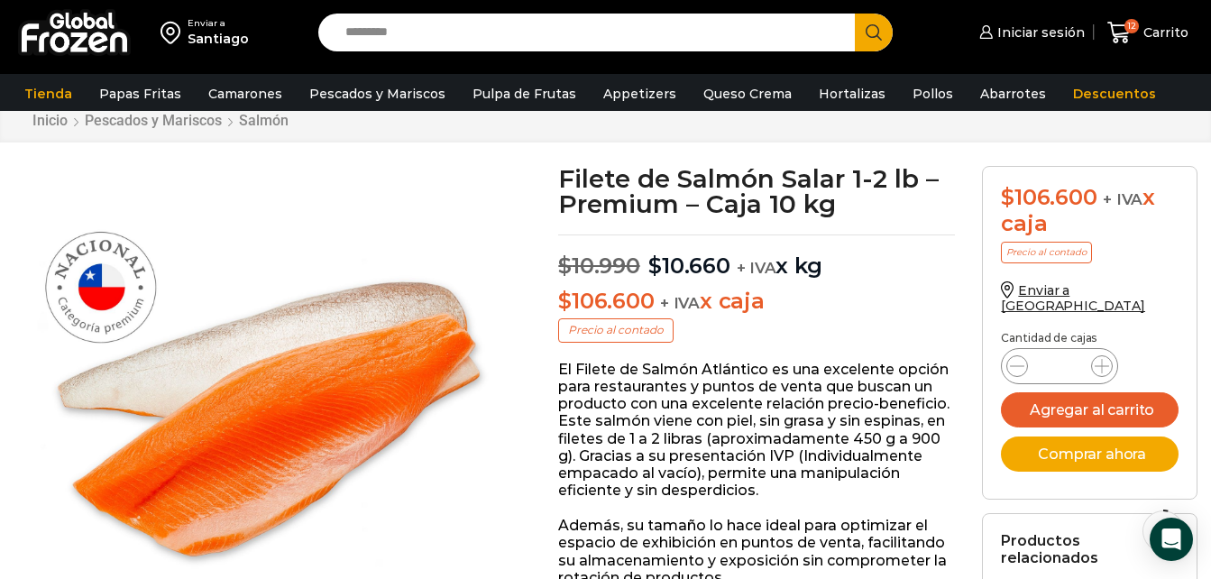
click at [408, 31] on input "Search input" at bounding box center [590, 33] width 509 height 38
type input "*********"
click at [855, 14] on button "Search" at bounding box center [874, 33] width 38 height 38
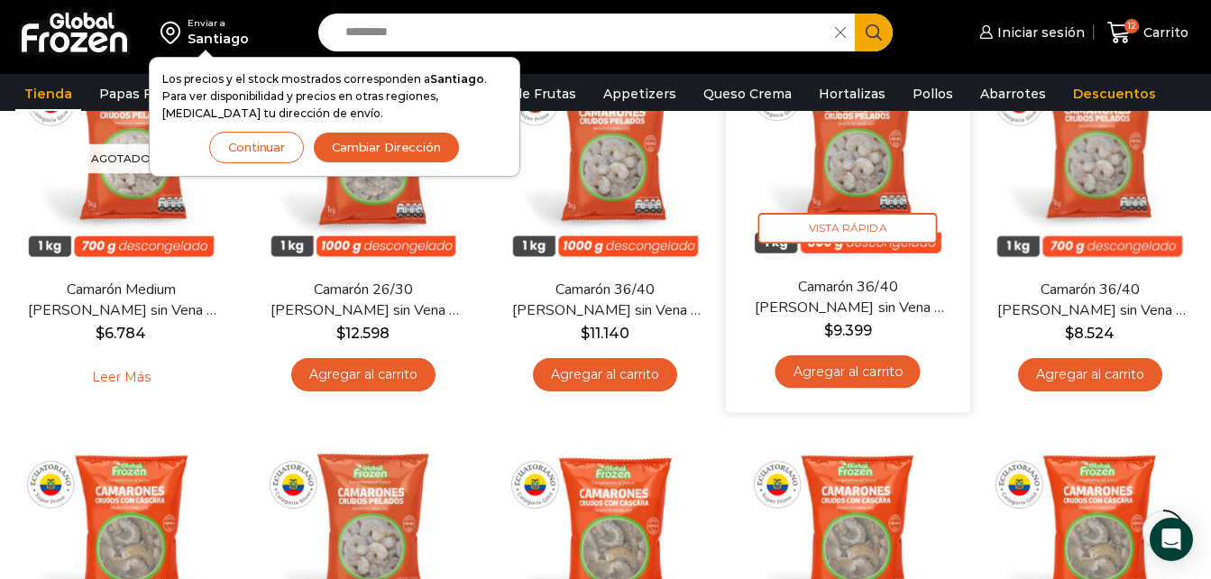
scroll to position [658, 0]
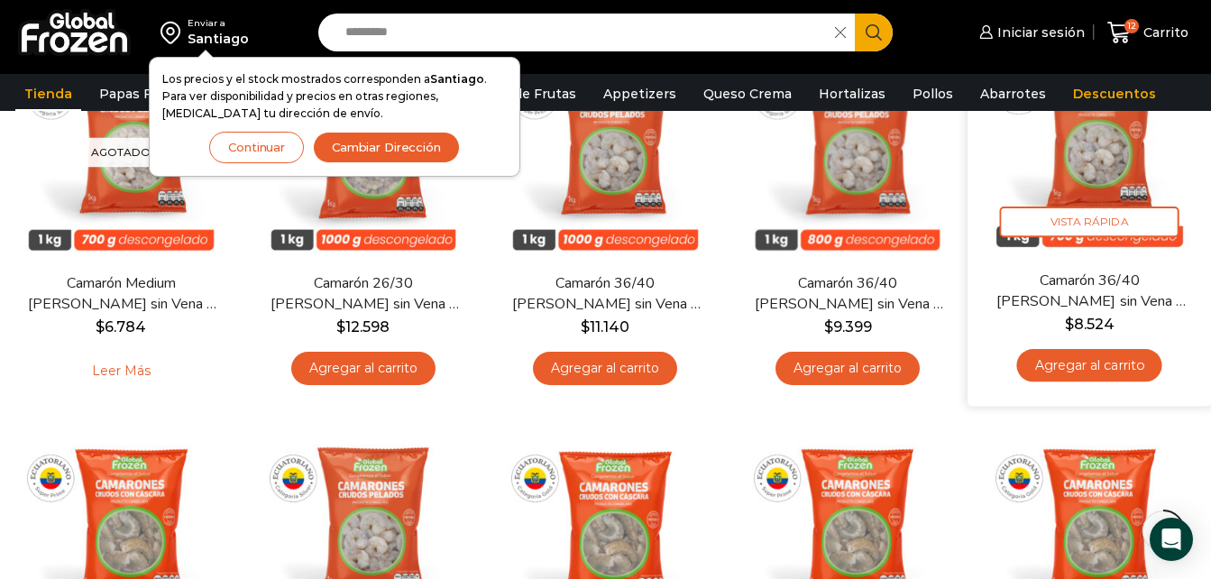
click at [1142, 362] on link "Agregar al carrito" at bounding box center [1089, 364] width 145 height 33
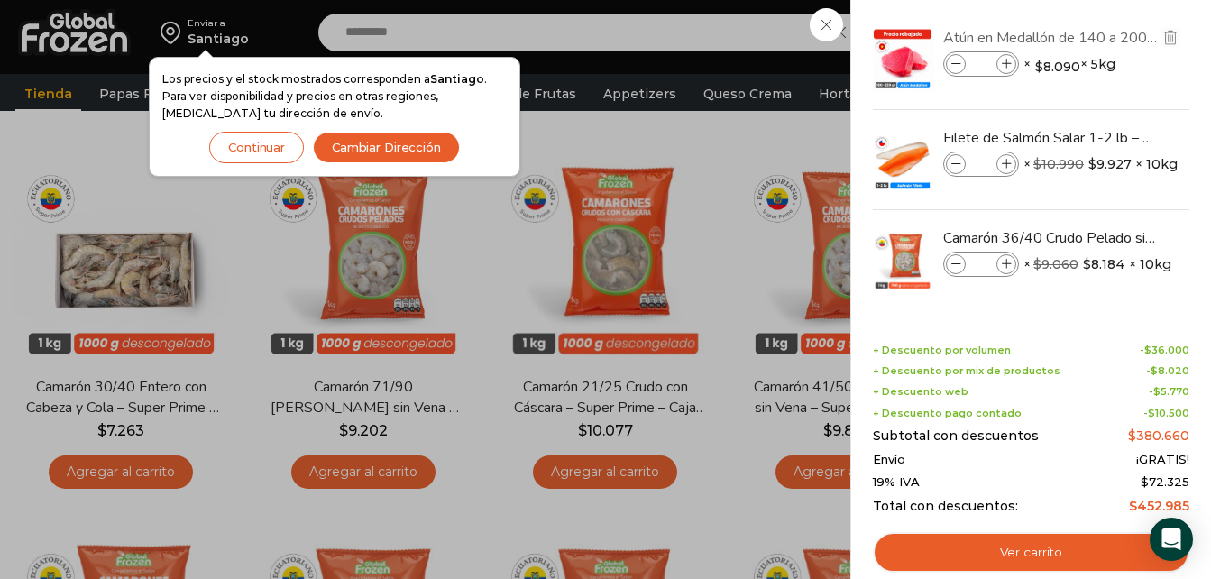
scroll to position [123, 0]
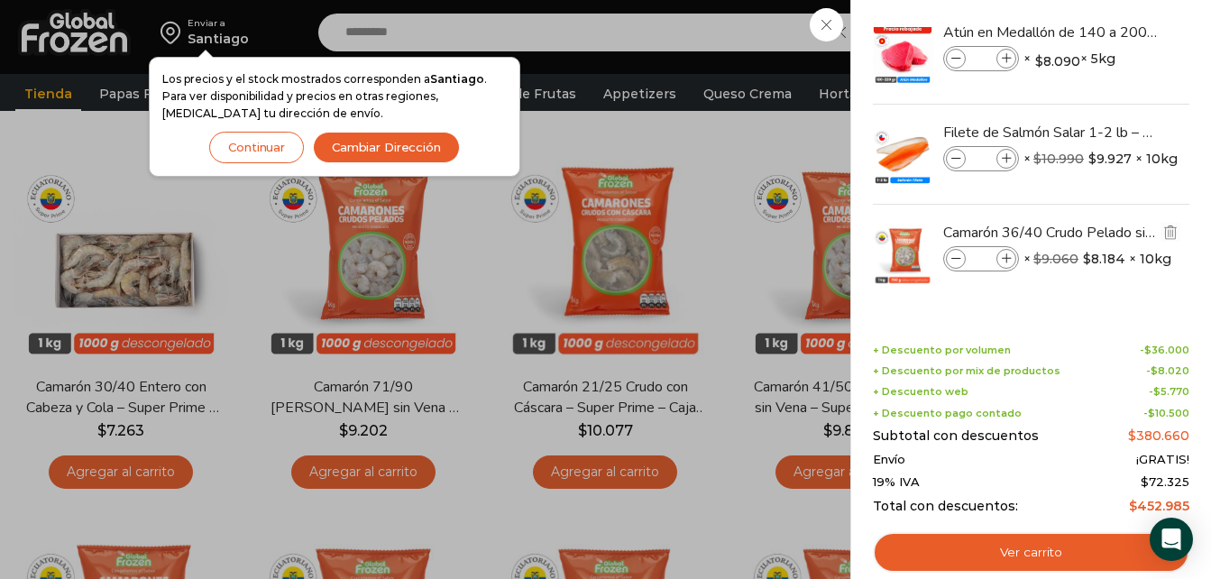
click at [1005, 262] on icon at bounding box center [1007, 259] width 10 height 10
type input "*"
click at [951, 261] on icon at bounding box center [956, 259] width 10 height 10
type input "*"
click at [951, 261] on icon at bounding box center [956, 259] width 10 height 10
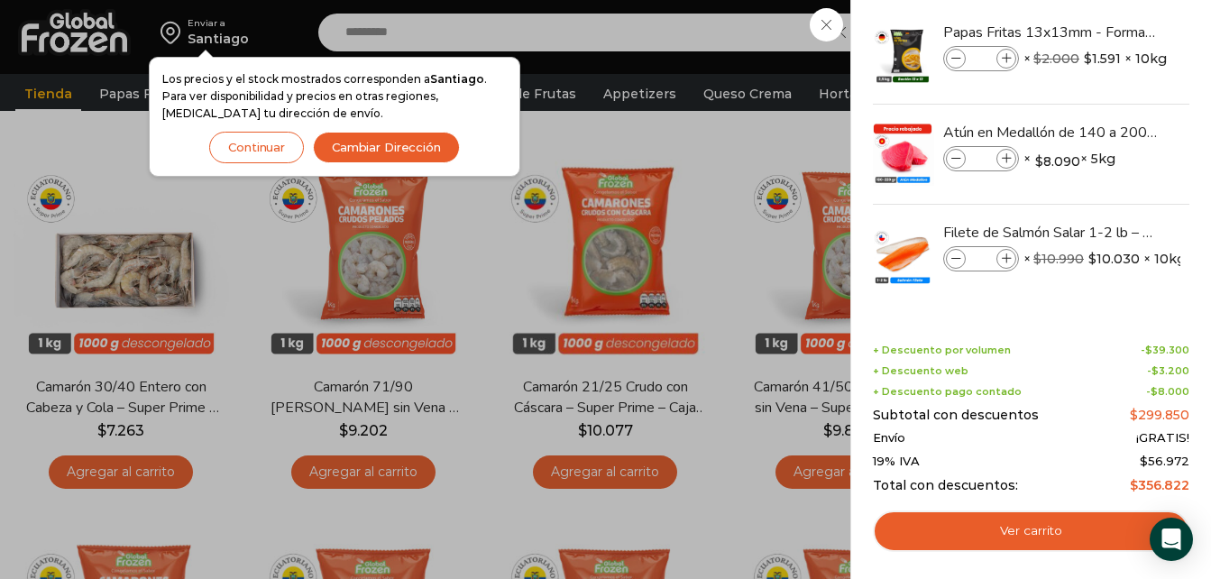
scroll to position [23, 0]
click at [1103, 54] on div "12 Carrito 12 12 Shopping Cart" at bounding box center [1148, 33] width 90 height 42
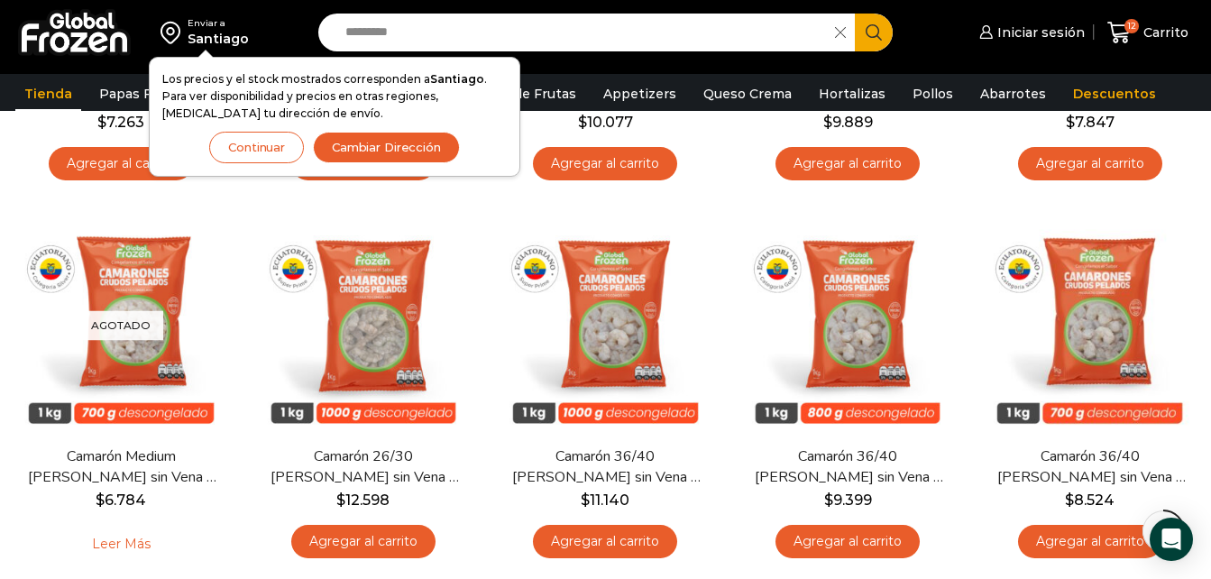
scroll to position [487, 0]
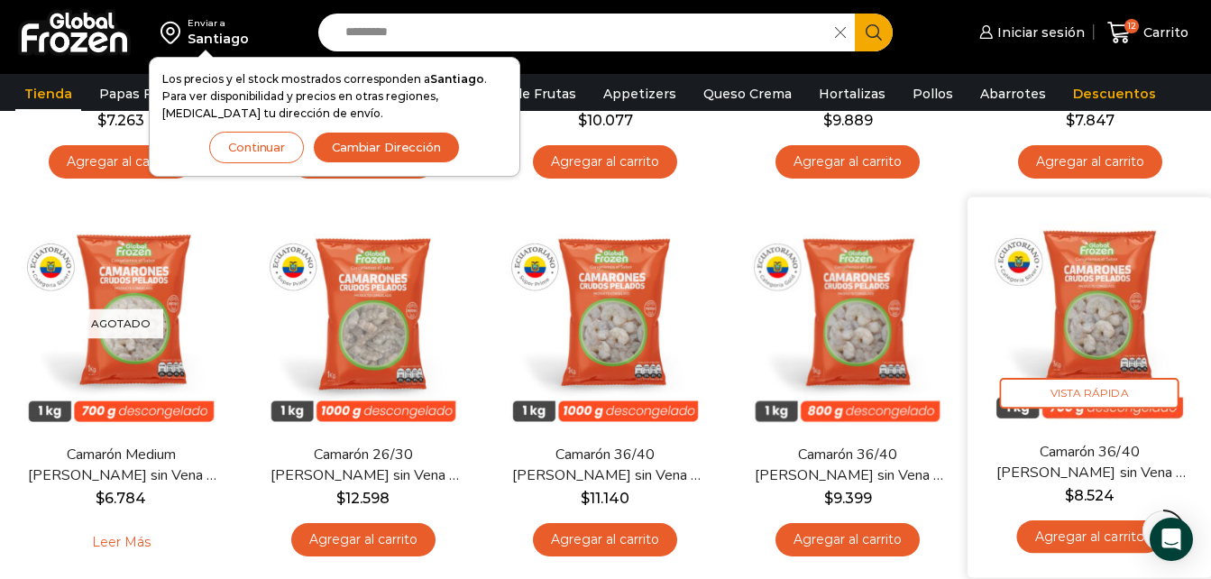
click at [1028, 534] on link "Agregar al carrito" at bounding box center [1089, 535] width 145 height 33
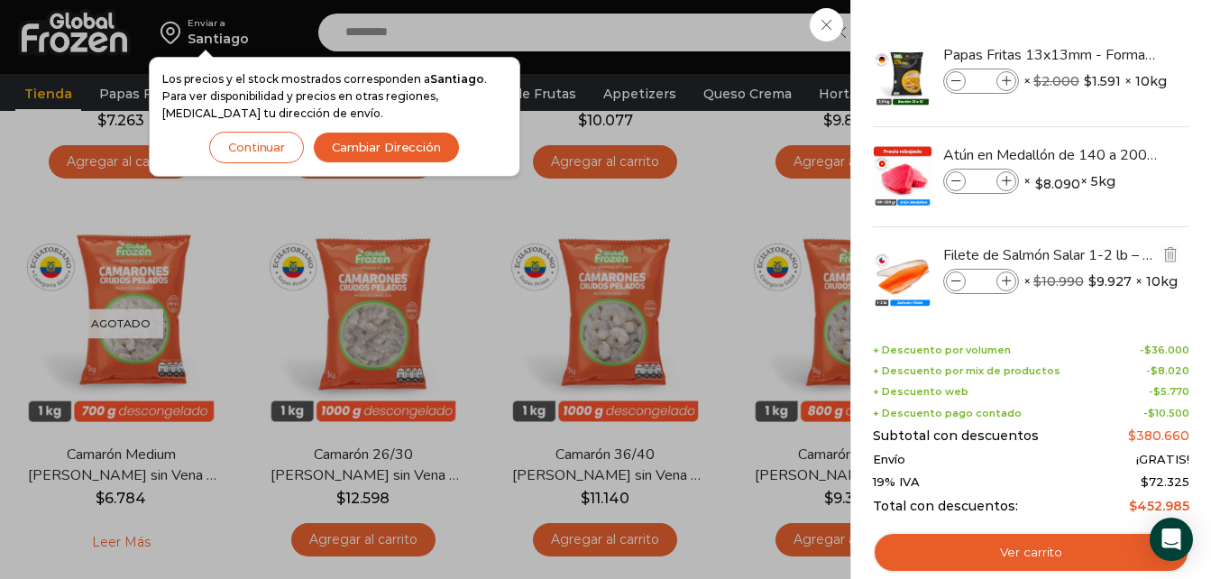
scroll to position [123, 0]
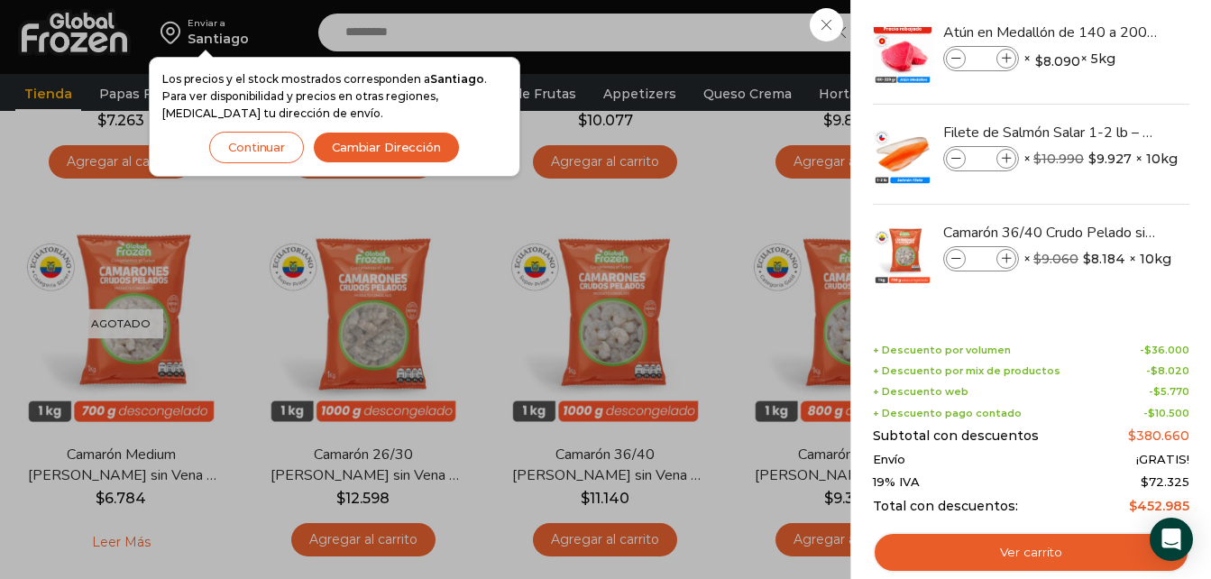
click at [1043, 530] on div "Shopping cart (13) + Descuento por volumen - $ 36.000 + Descuento por mix de pr…" at bounding box center [1031, 438] width 316 height 188
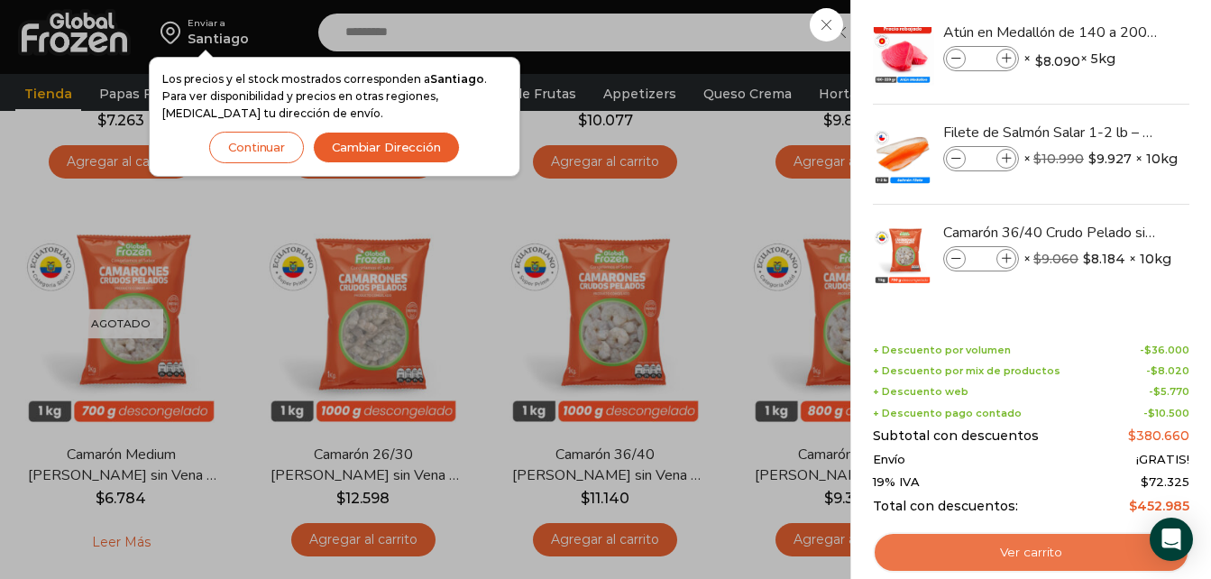
click at [1035, 548] on link "Ver carrito" at bounding box center [1031, 552] width 316 height 41
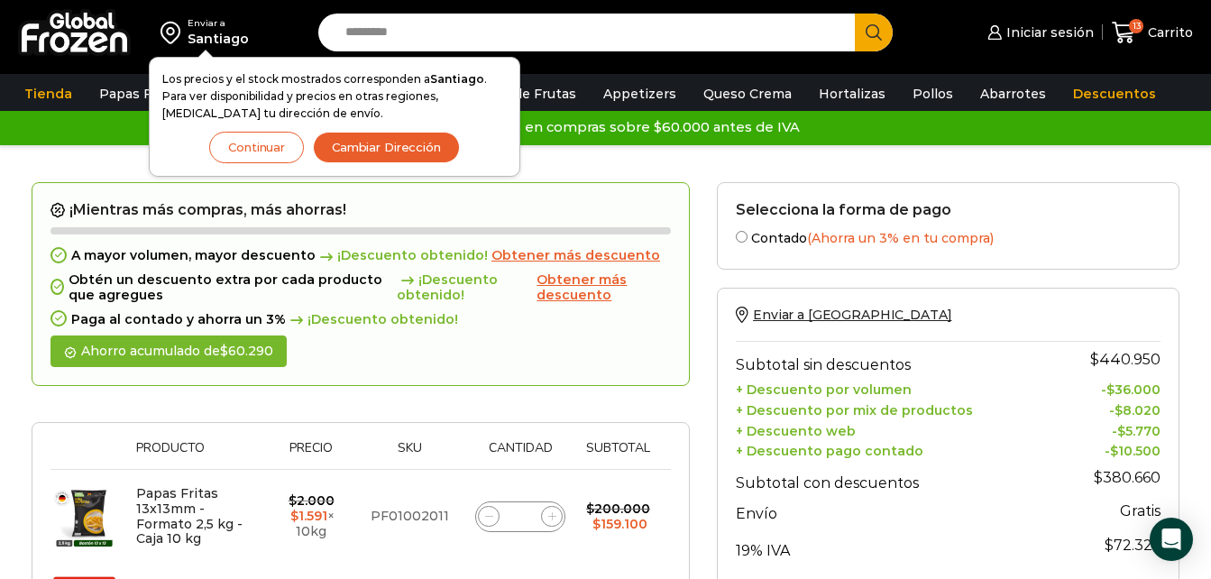
scroll to position [13, 0]
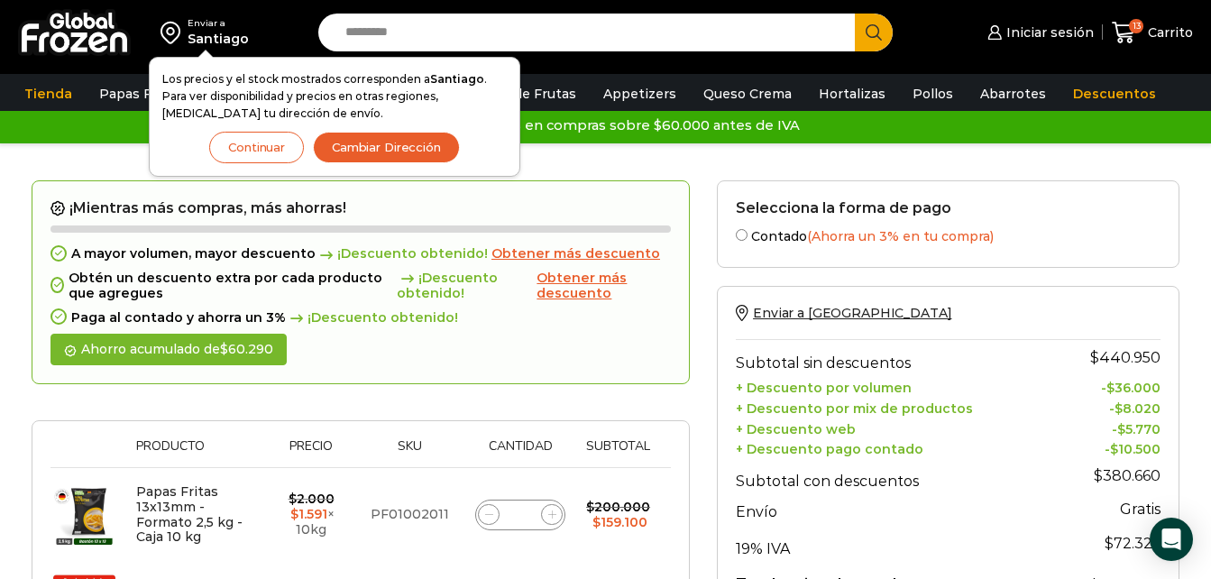
click at [427, 134] on button "Cambiar Dirección" at bounding box center [386, 148] width 147 height 32
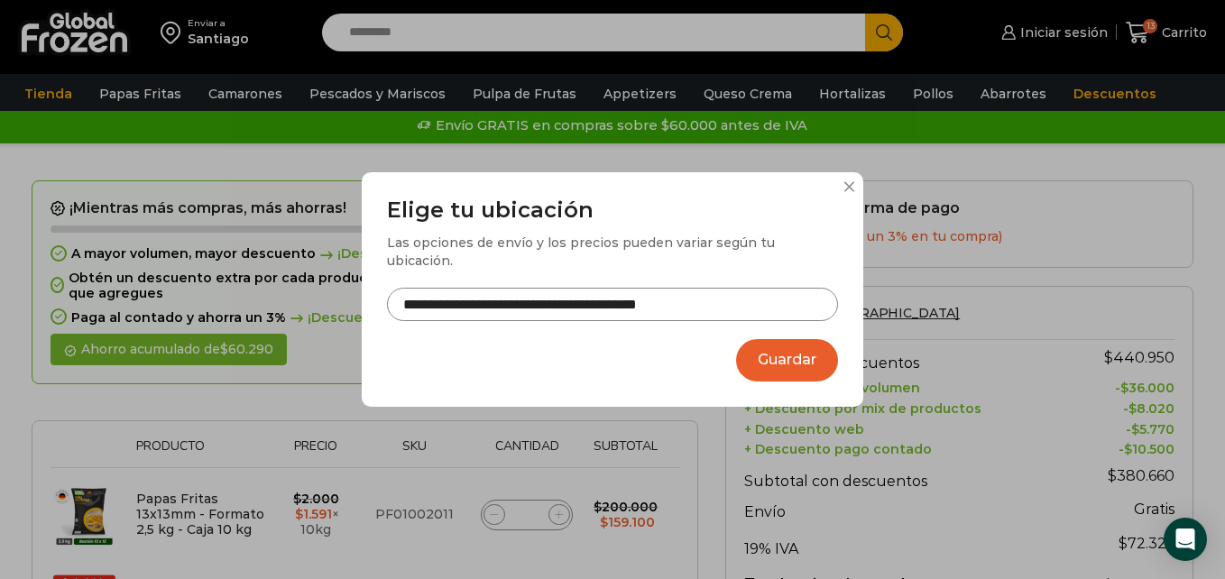
click at [771, 366] on button "Guardar" at bounding box center [787, 360] width 102 height 42
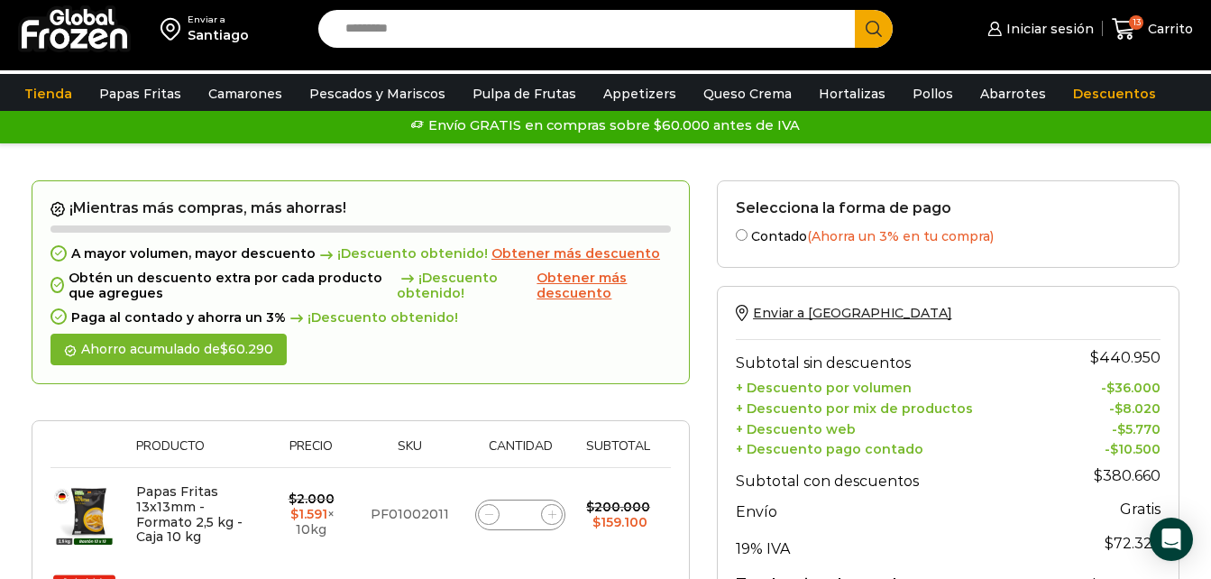
scroll to position [0, 0]
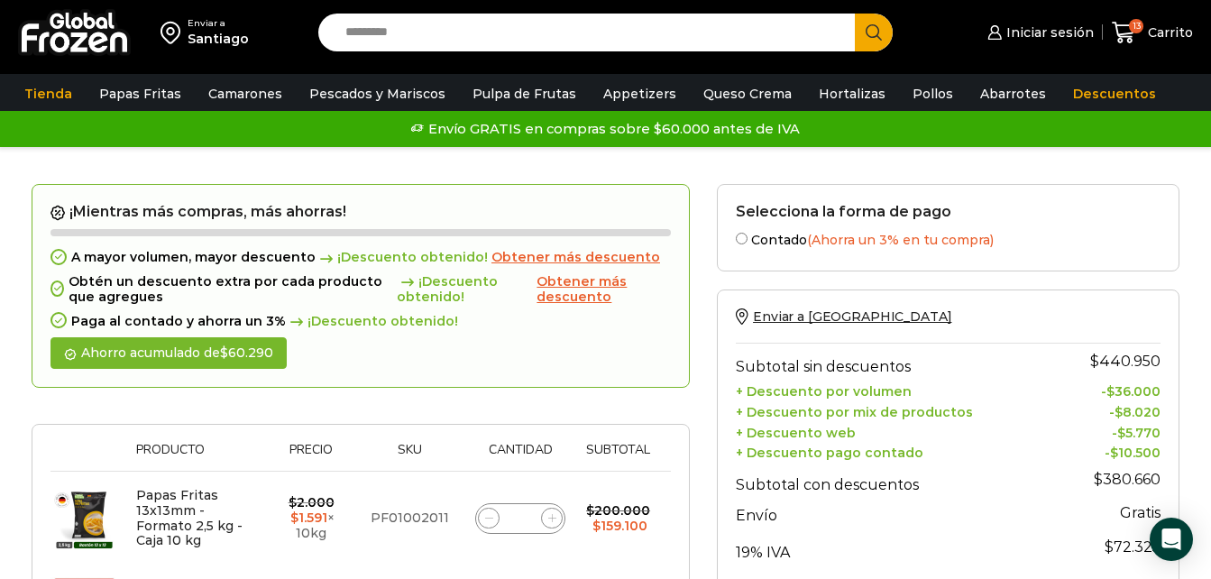
drag, startPoint x: 566, startPoint y: 344, endPoint x: 656, endPoint y: 408, distance: 110.1
click at [656, 408] on div at bounding box center [361, 415] width 658 height 18
click at [1135, 30] on span "13" at bounding box center [1136, 26] width 14 height 14
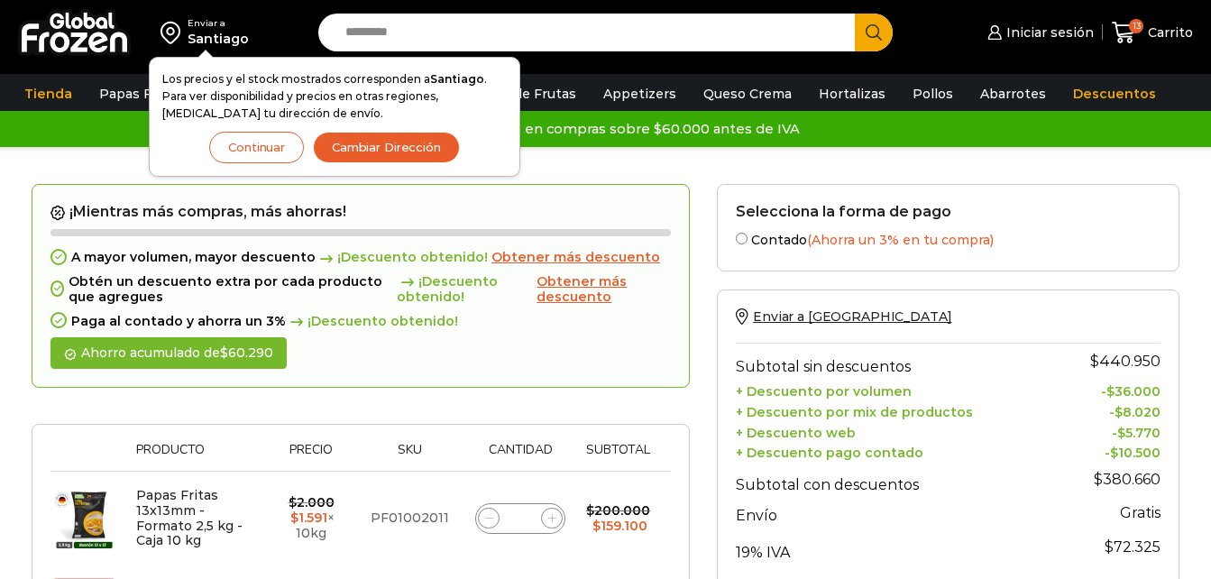
click at [353, 134] on button "Cambiar Dirección" at bounding box center [386, 148] width 147 height 32
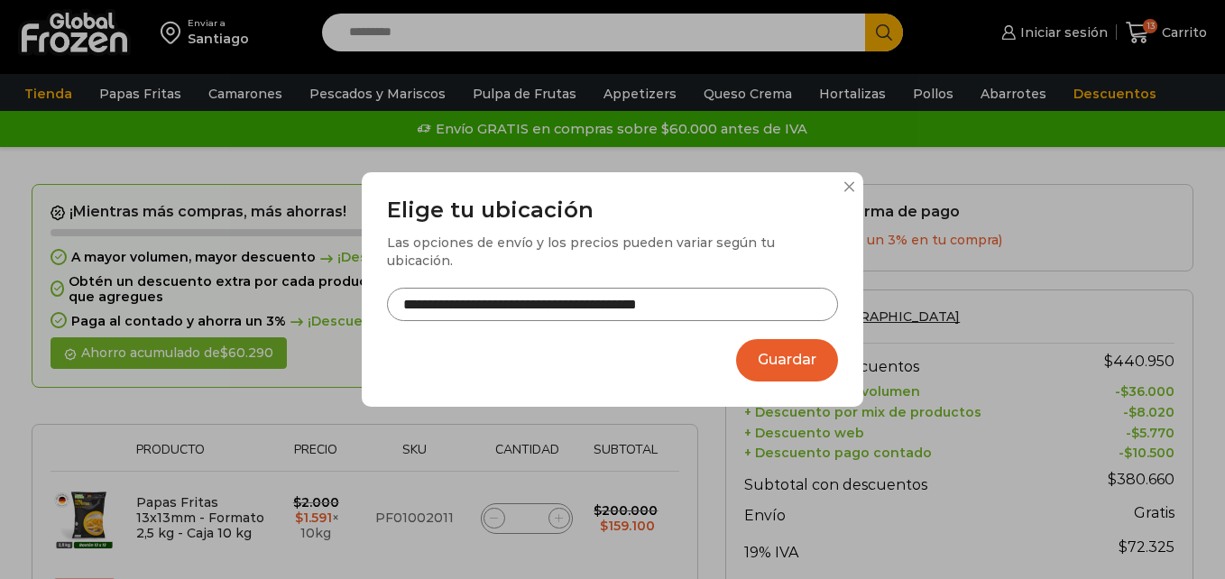
click at [755, 343] on button "Guardar" at bounding box center [787, 360] width 102 height 42
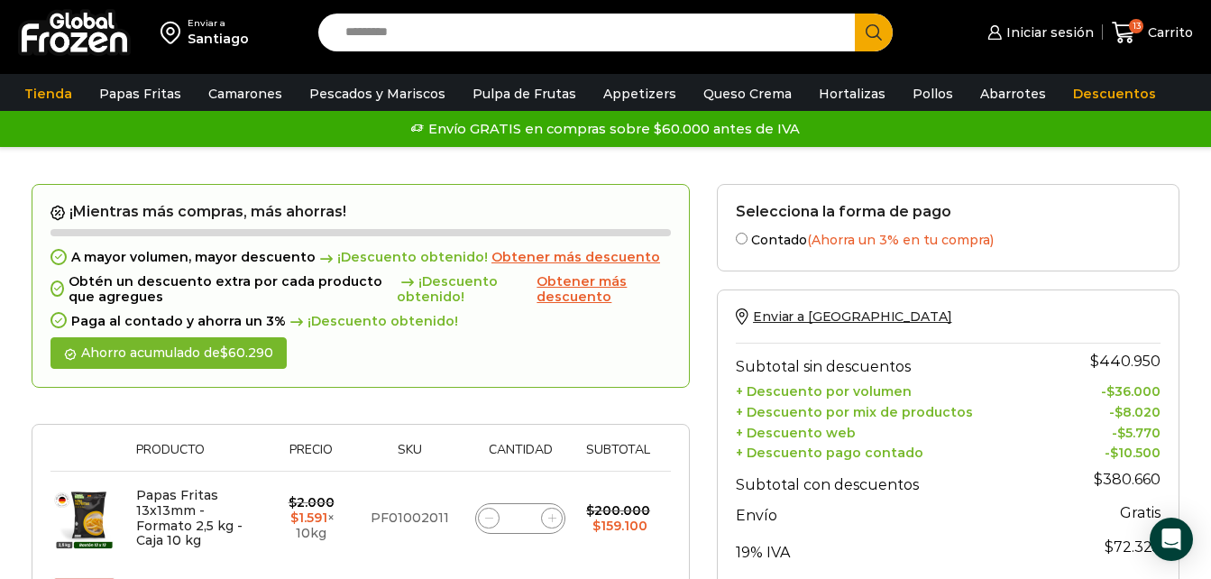
click at [178, 41] on img at bounding box center [174, 32] width 27 height 31
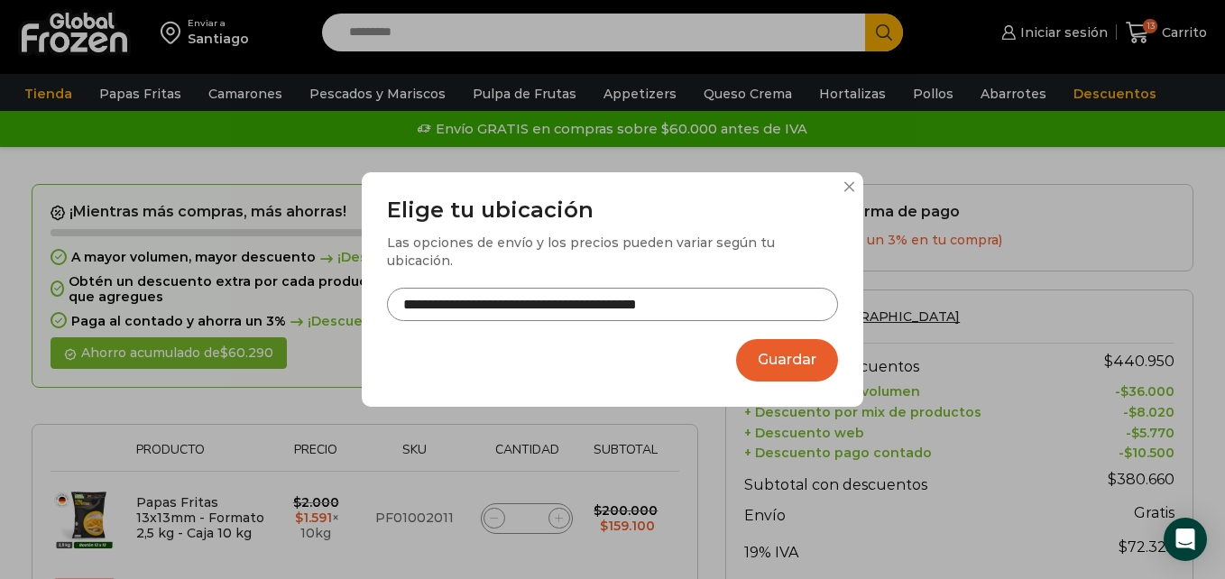
click at [766, 346] on button "Guardar" at bounding box center [787, 360] width 102 height 42
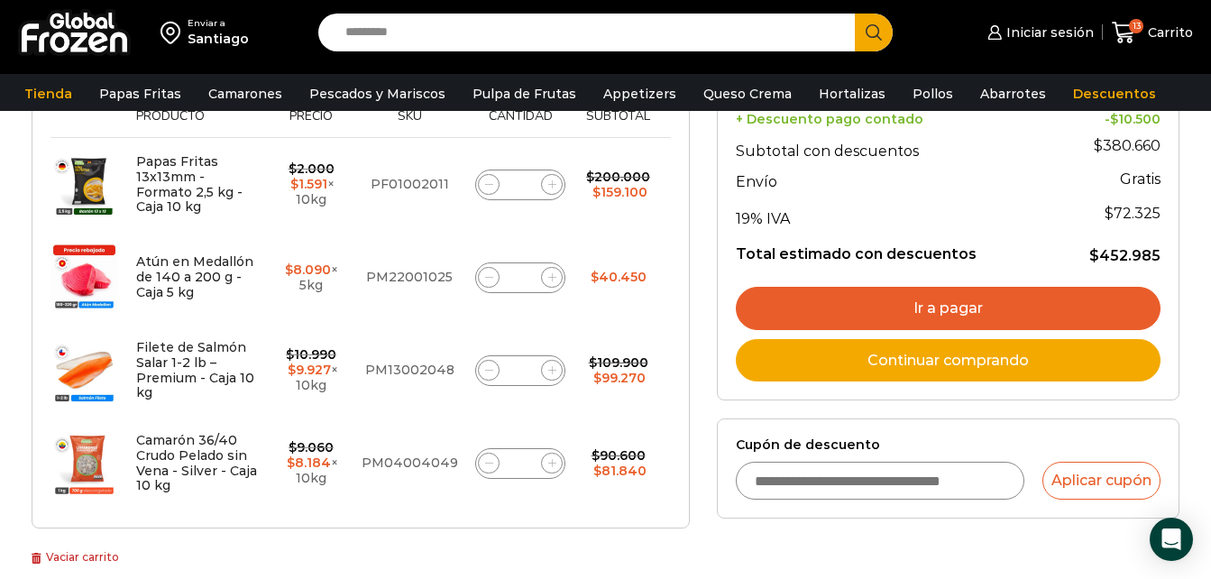
scroll to position [341, 0]
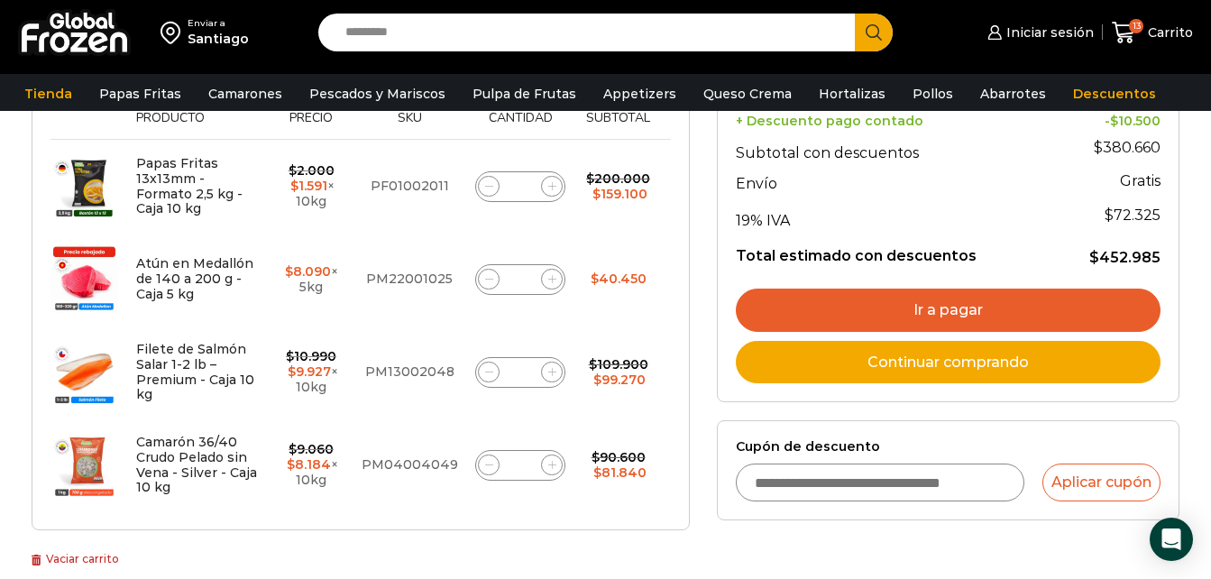
click at [913, 306] on link "Ir a pagar" at bounding box center [948, 310] width 425 height 43
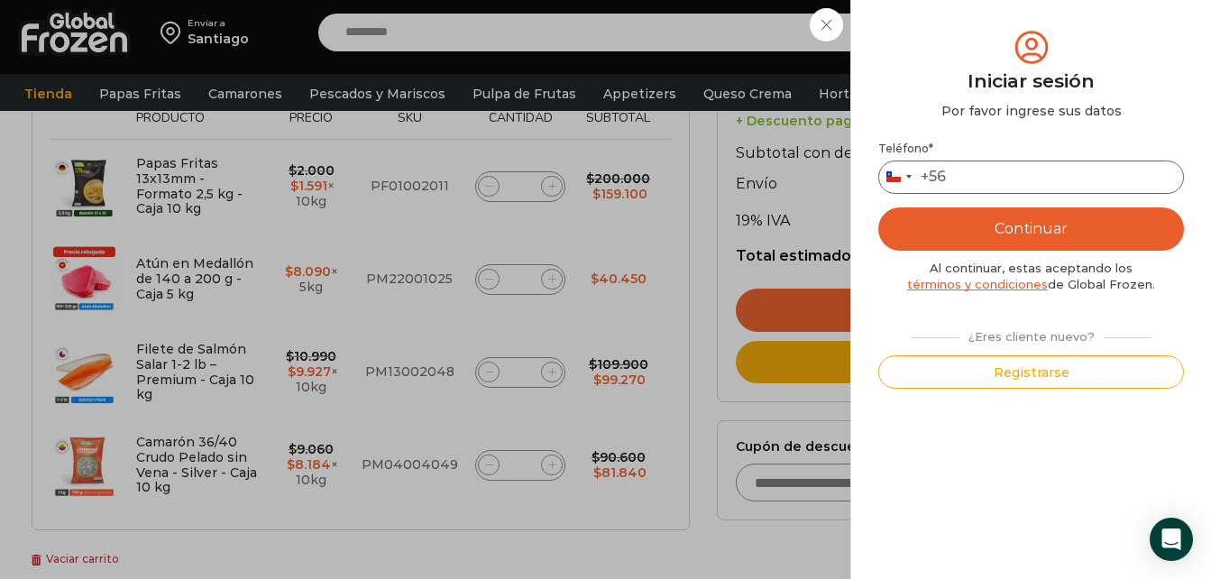
click at [974, 185] on input "Teléfono *" at bounding box center [1031, 177] width 306 height 33
type input "*********"
click at [1061, 234] on button "Continuar" at bounding box center [1031, 228] width 306 height 43
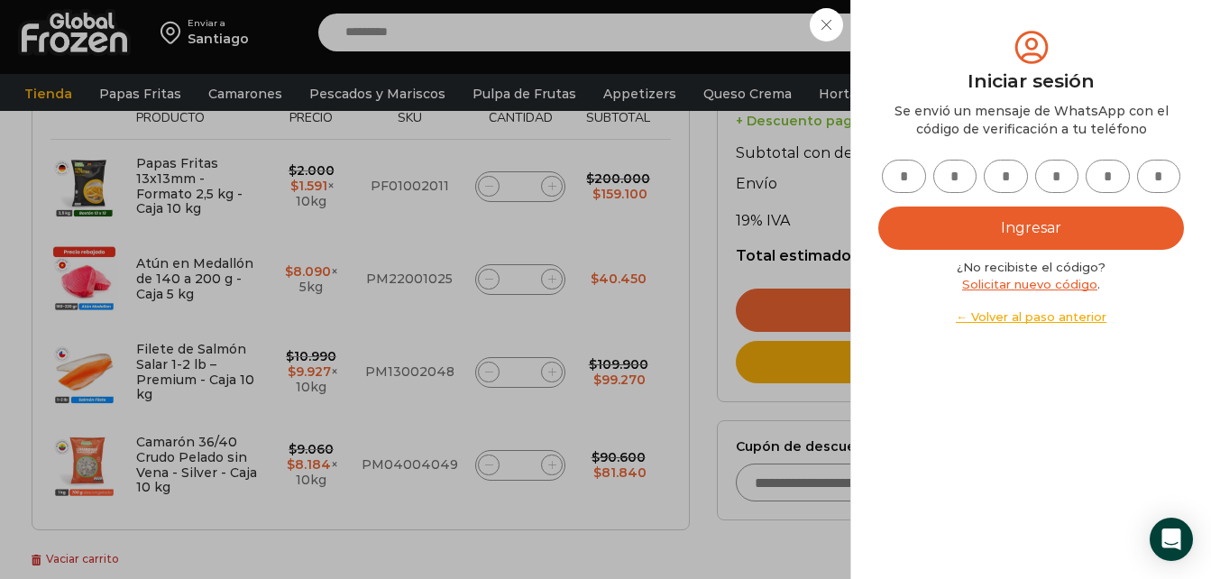
click at [916, 180] on input "text" at bounding box center [904, 176] width 44 height 33
type input "*"
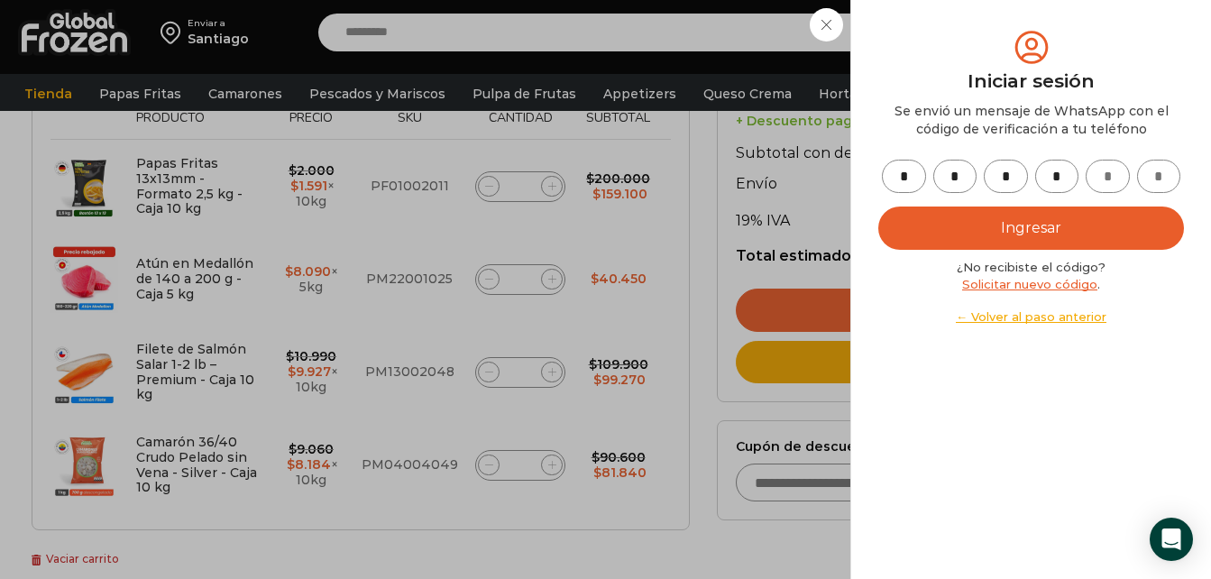
type input "*"
click at [951, 227] on button "Ingresar" at bounding box center [1031, 227] width 306 height 43
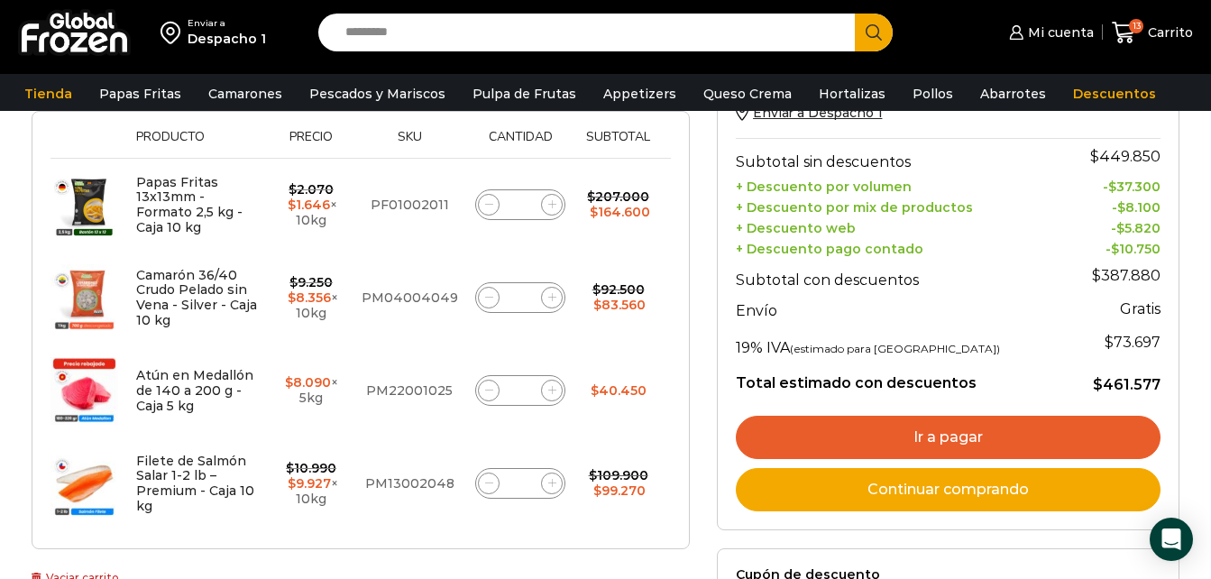
scroll to position [411, 0]
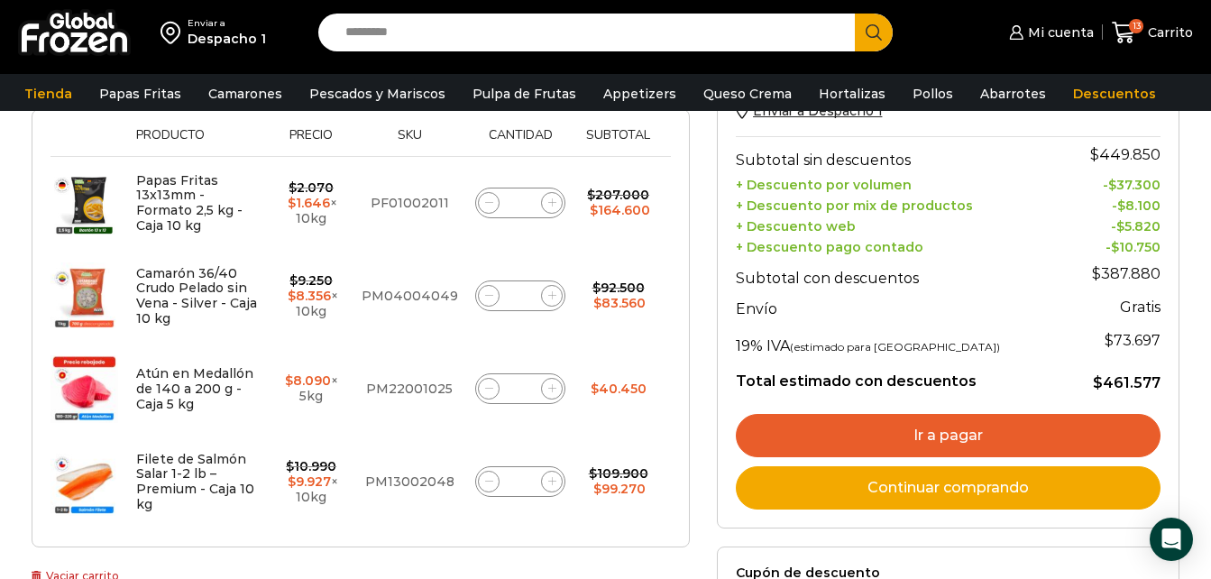
click at [485, 490] on span at bounding box center [489, 482] width 22 height 22
type input "*"
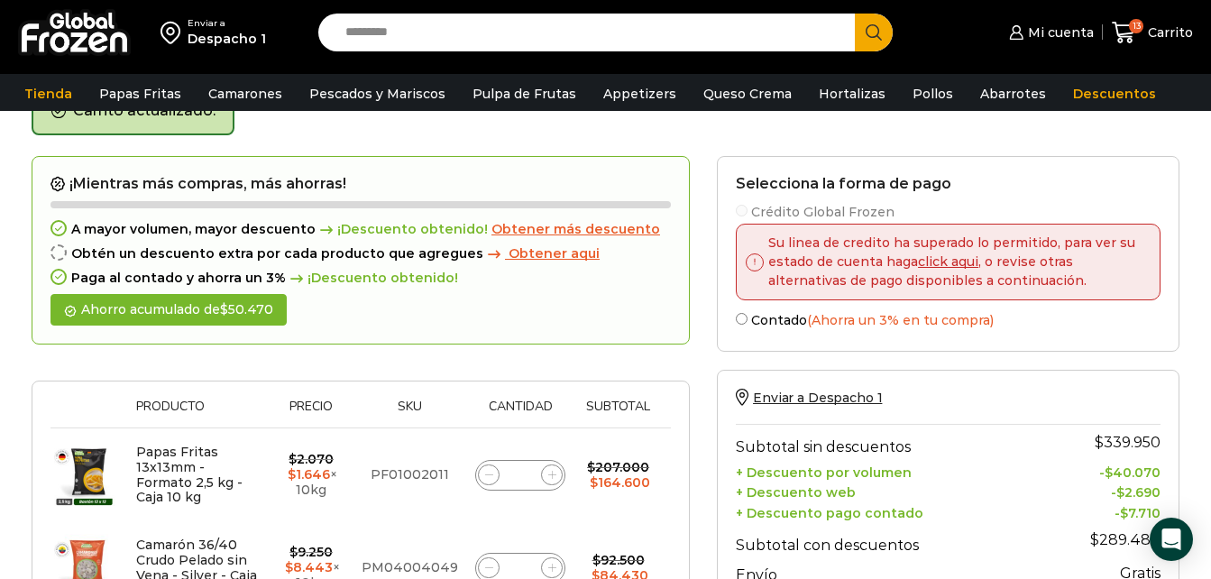
scroll to position [102, 0]
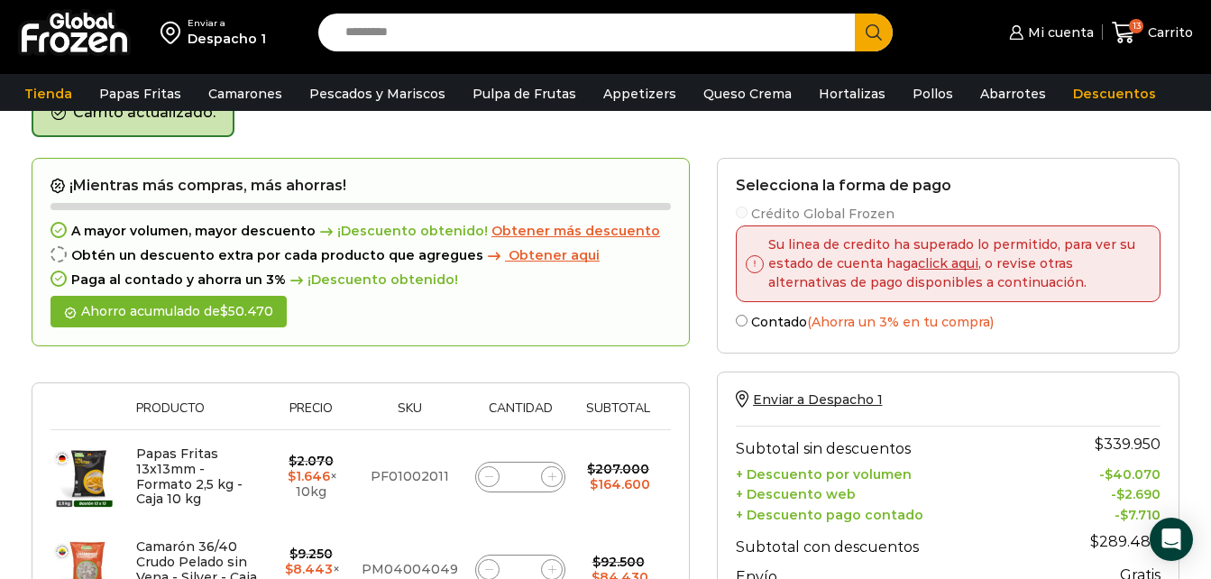
click at [947, 263] on link "click aqui" at bounding box center [948, 263] width 60 height 16
click at [947, 259] on link "click aqui" at bounding box center [948, 263] width 60 height 16
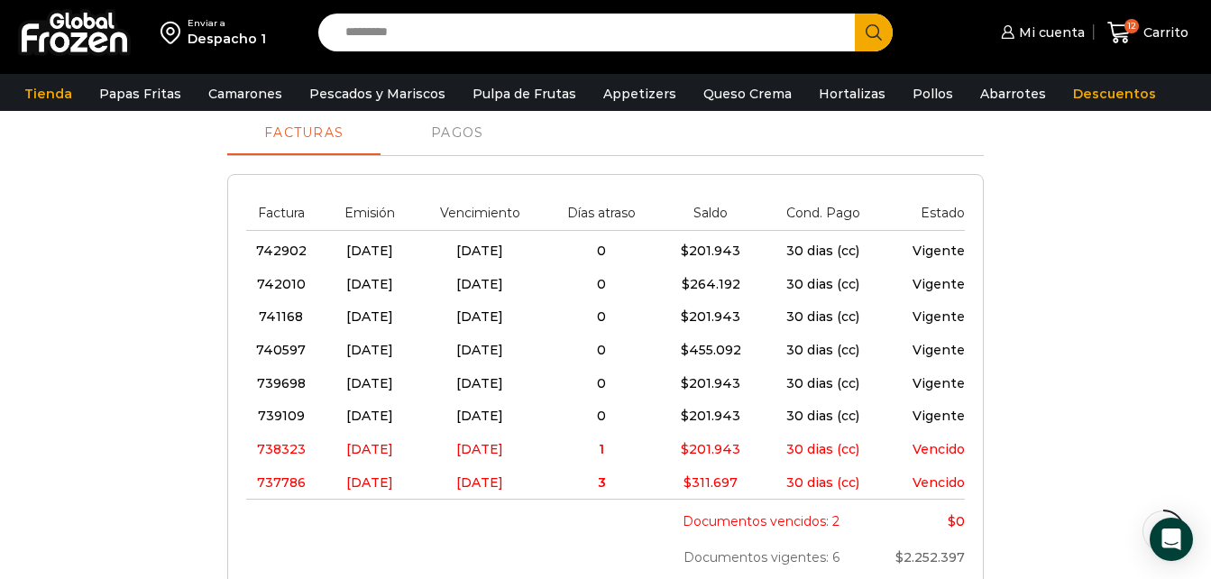
scroll to position [486, 0]
click at [542, 546] on div "Documentos vencidos: 2 $ 0 Documentos vigentes: 6 $ 2.252.397 Total documentos:…" at bounding box center [605, 555] width 719 height 112
click at [1086, 448] on div "Estado de cuenta Ultima actualización: [DATE] 11:09 am. [GEOGRAPHIC_DATA] estad…" at bounding box center [605, 389] width 1175 height 1220
